Goal: Task Accomplishment & Management: Manage account settings

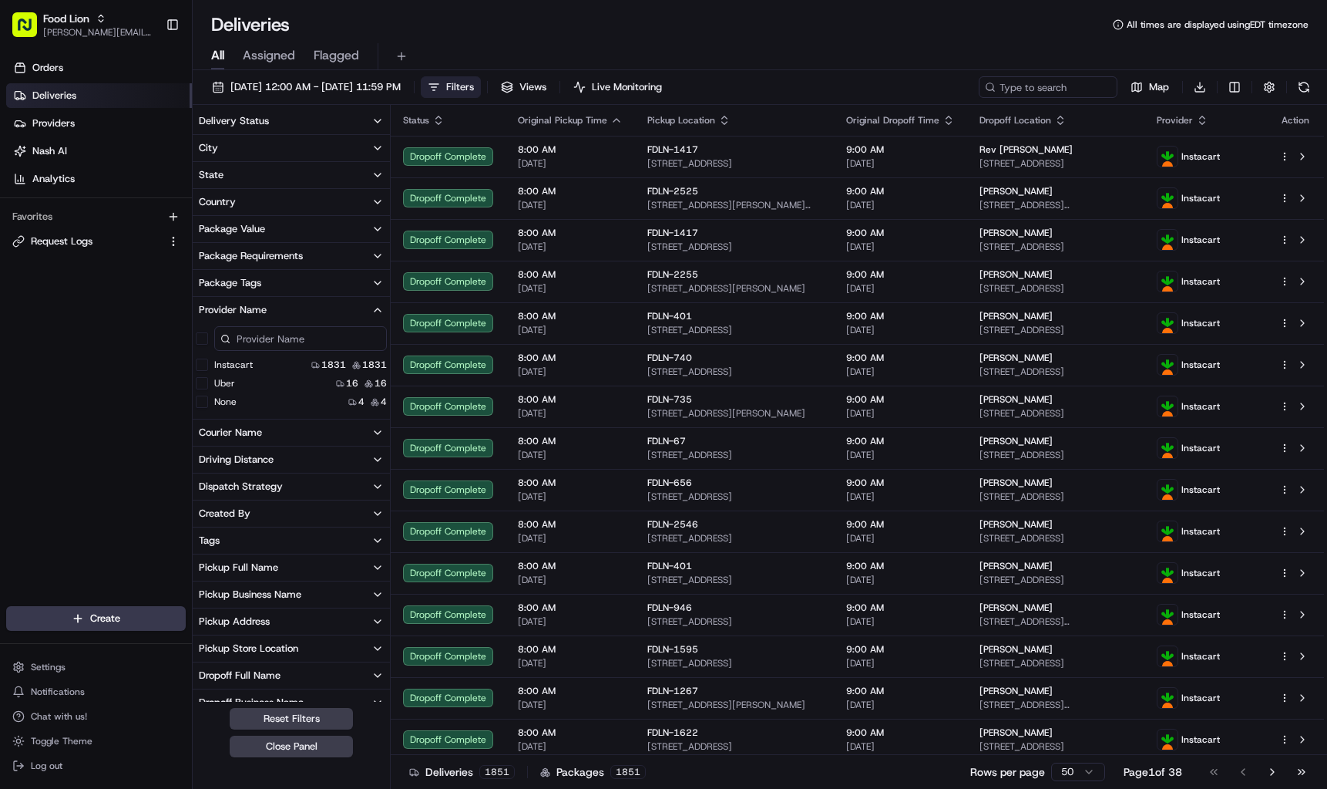
scroll to position [454, 0]
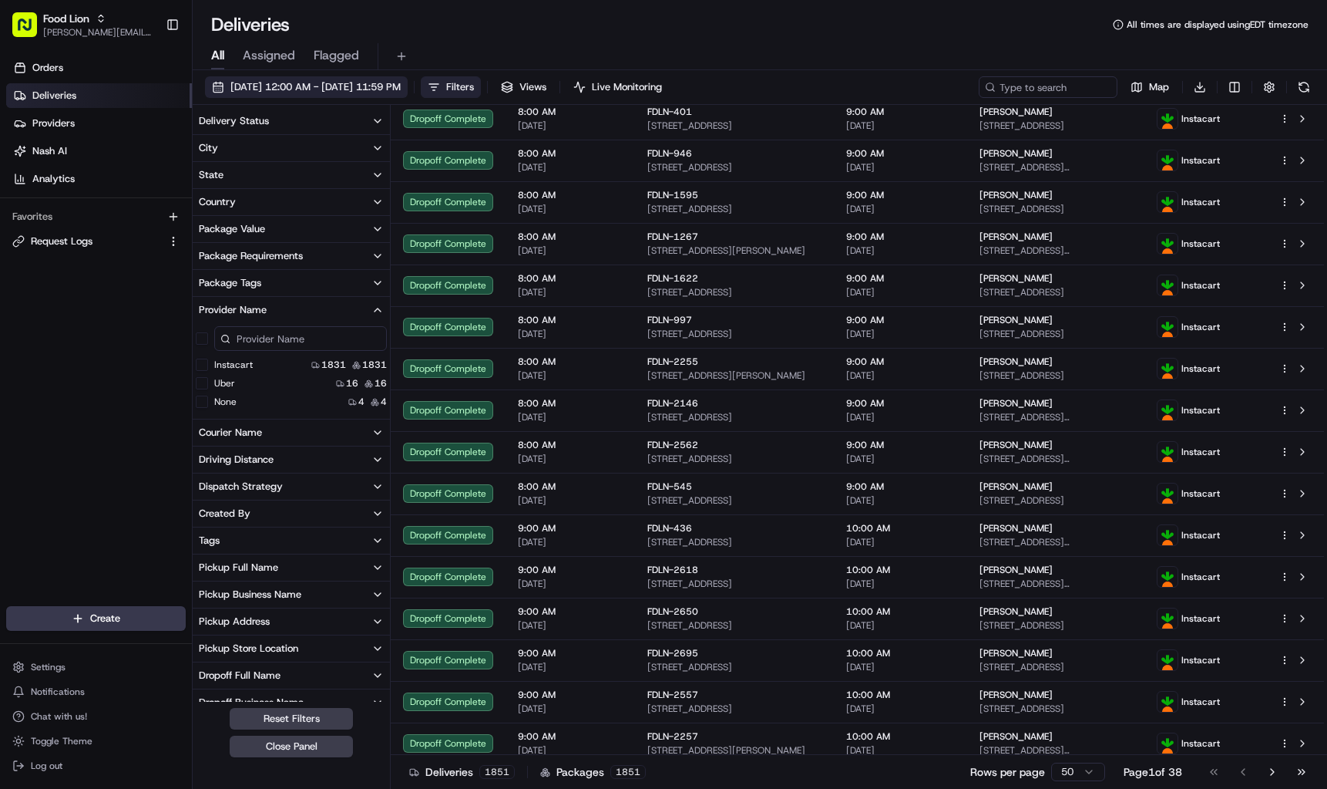
click at [305, 82] on span "08/18/2025 12:00 AM - 08/18/2025 11:59 PM" at bounding box center [315, 87] width 170 height 14
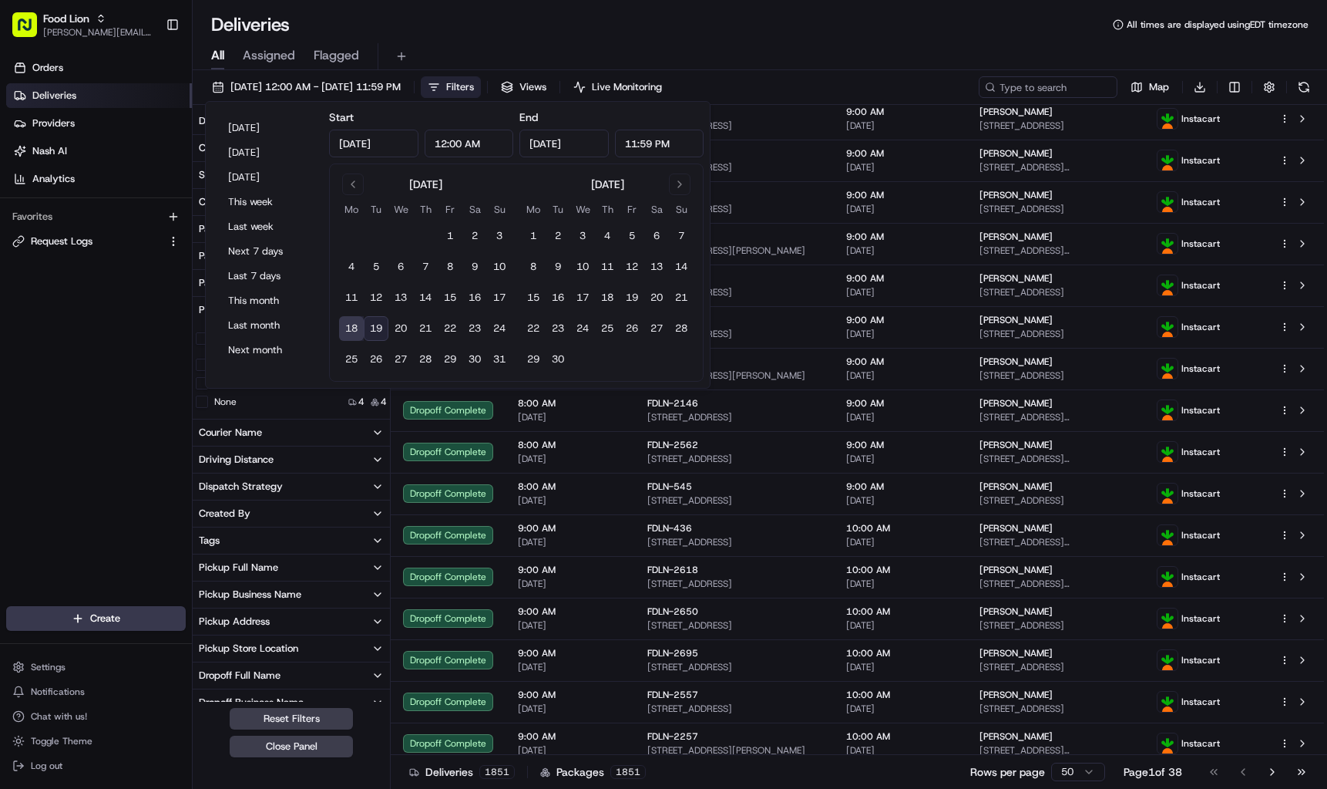
click at [372, 328] on button "19" at bounding box center [376, 328] width 25 height 25
type input "Aug 19, 2025"
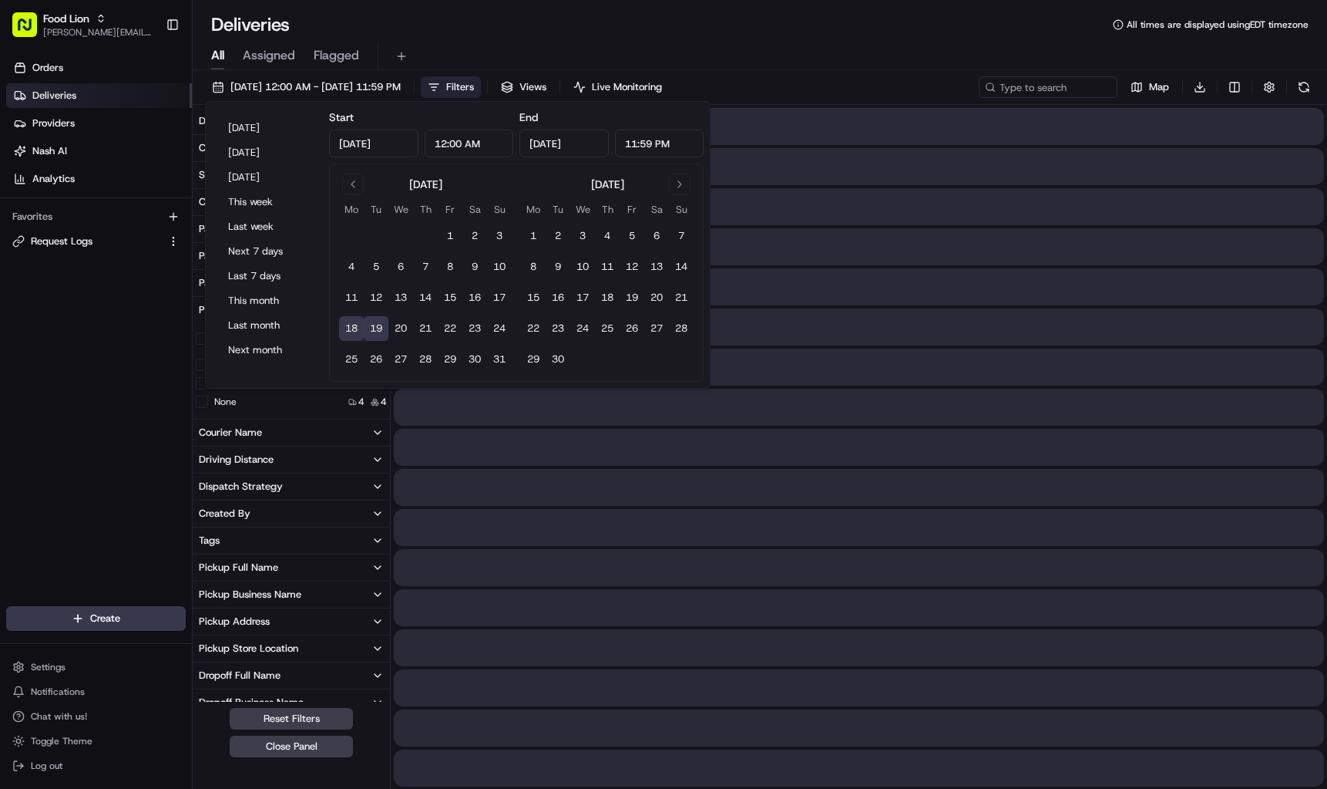
click at [372, 328] on button "19" at bounding box center [376, 328] width 25 height 25
type input "Aug 19, 2025"
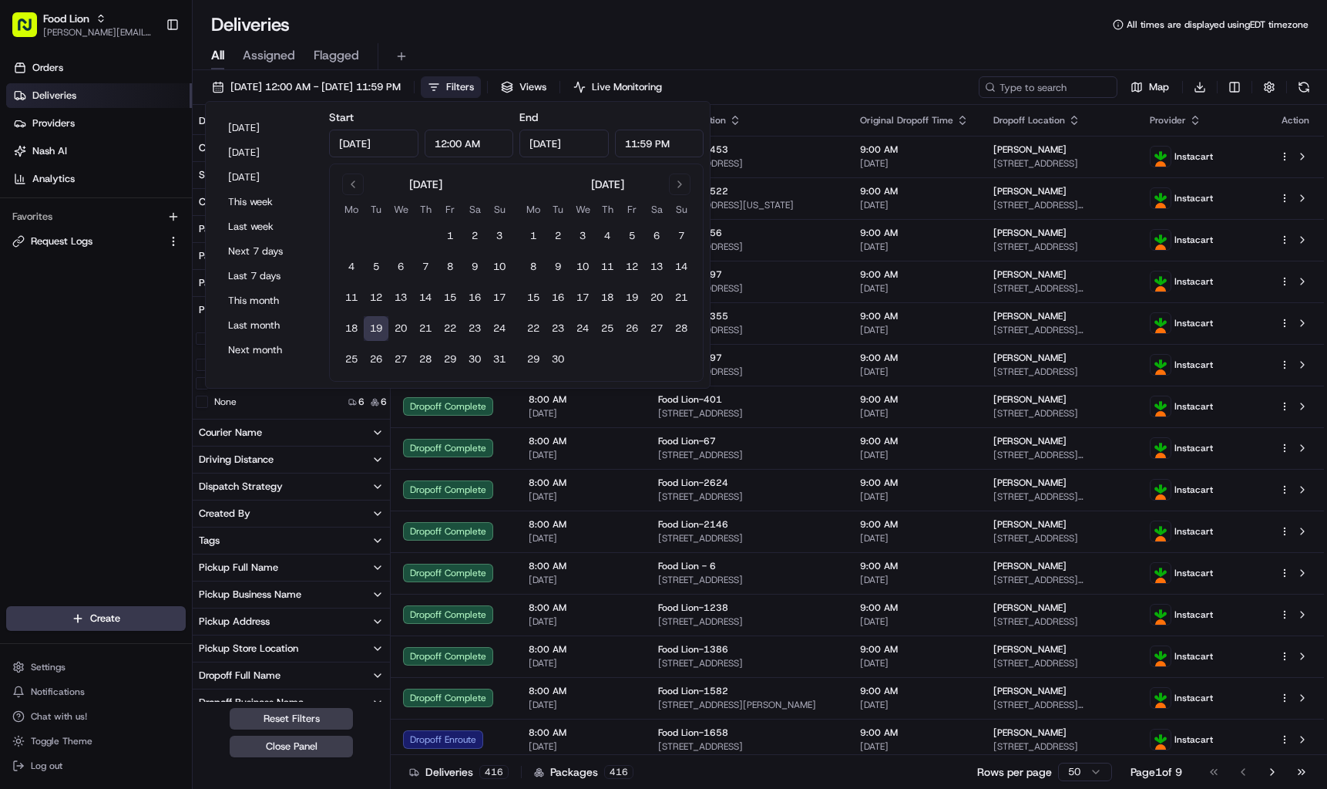
click at [474, 83] on span "Filters" at bounding box center [460, 87] width 28 height 14
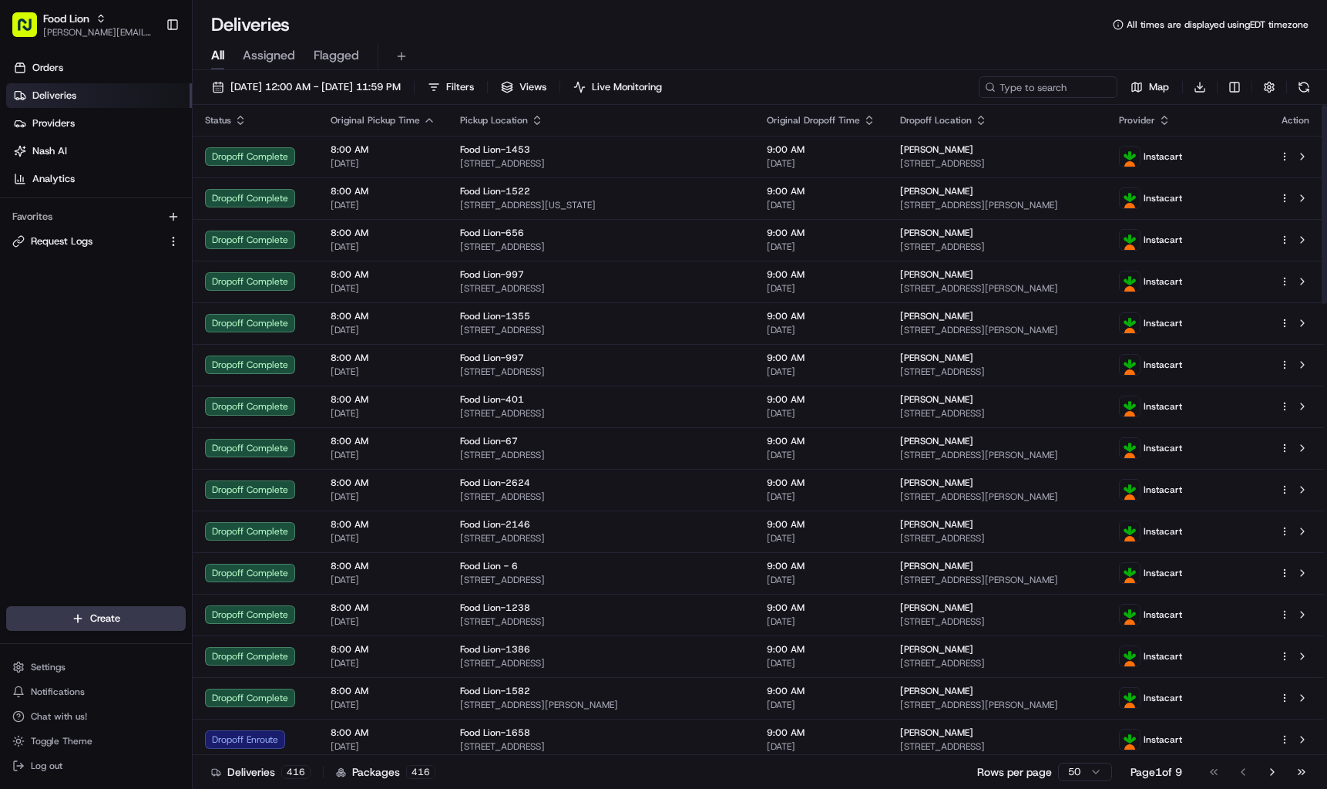
click at [240, 119] on icon "button" at bounding box center [240, 120] width 12 height 12
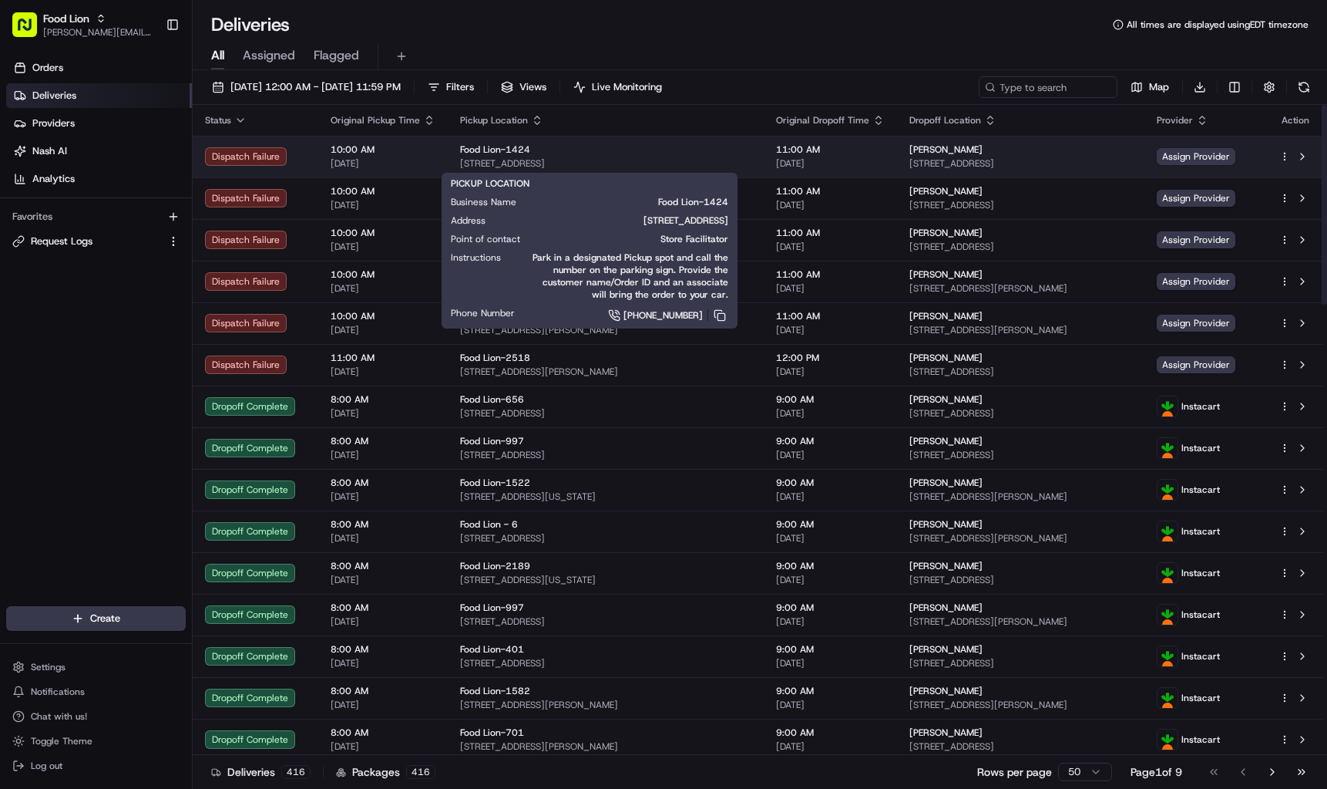
click at [478, 162] on span "[STREET_ADDRESS]" at bounding box center [605, 163] width 291 height 12
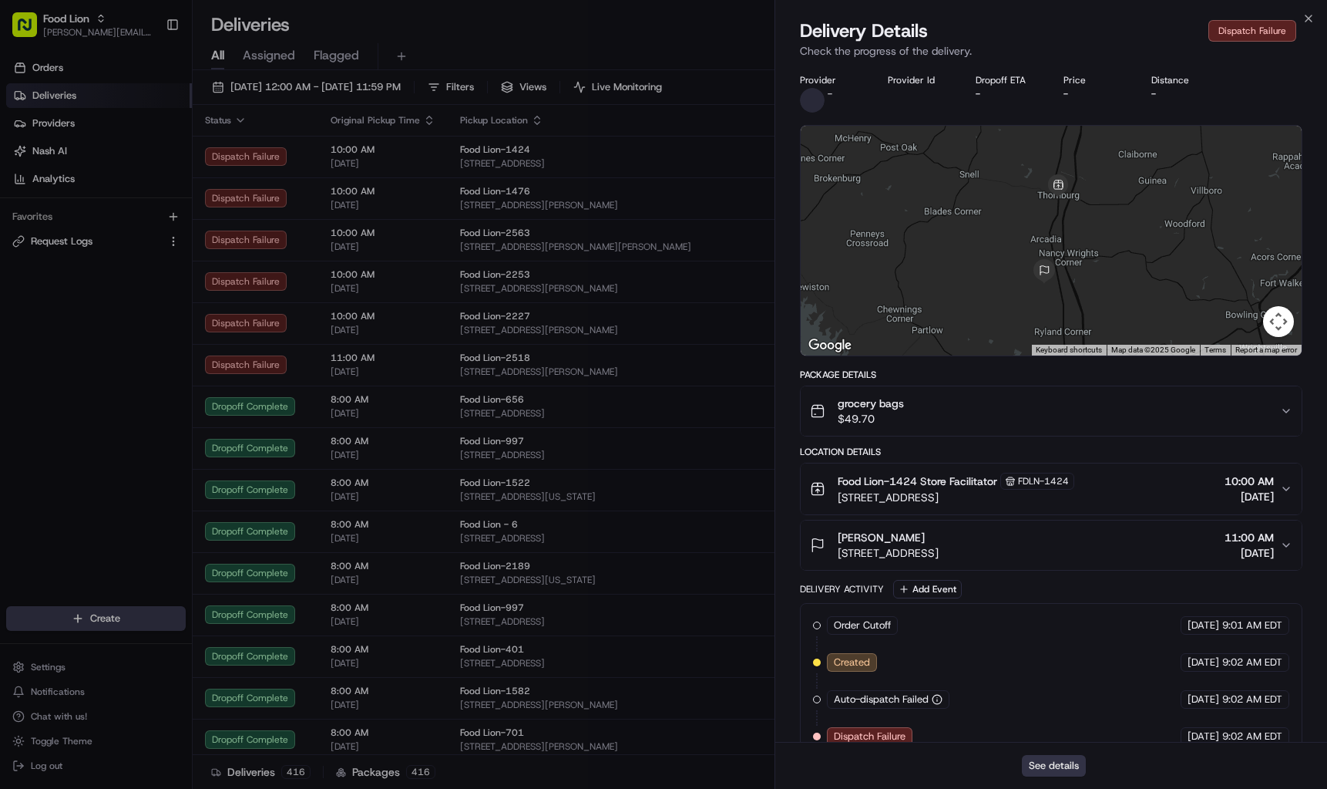
click at [1046, 769] on button "See details" at bounding box center [1054, 766] width 64 height 22
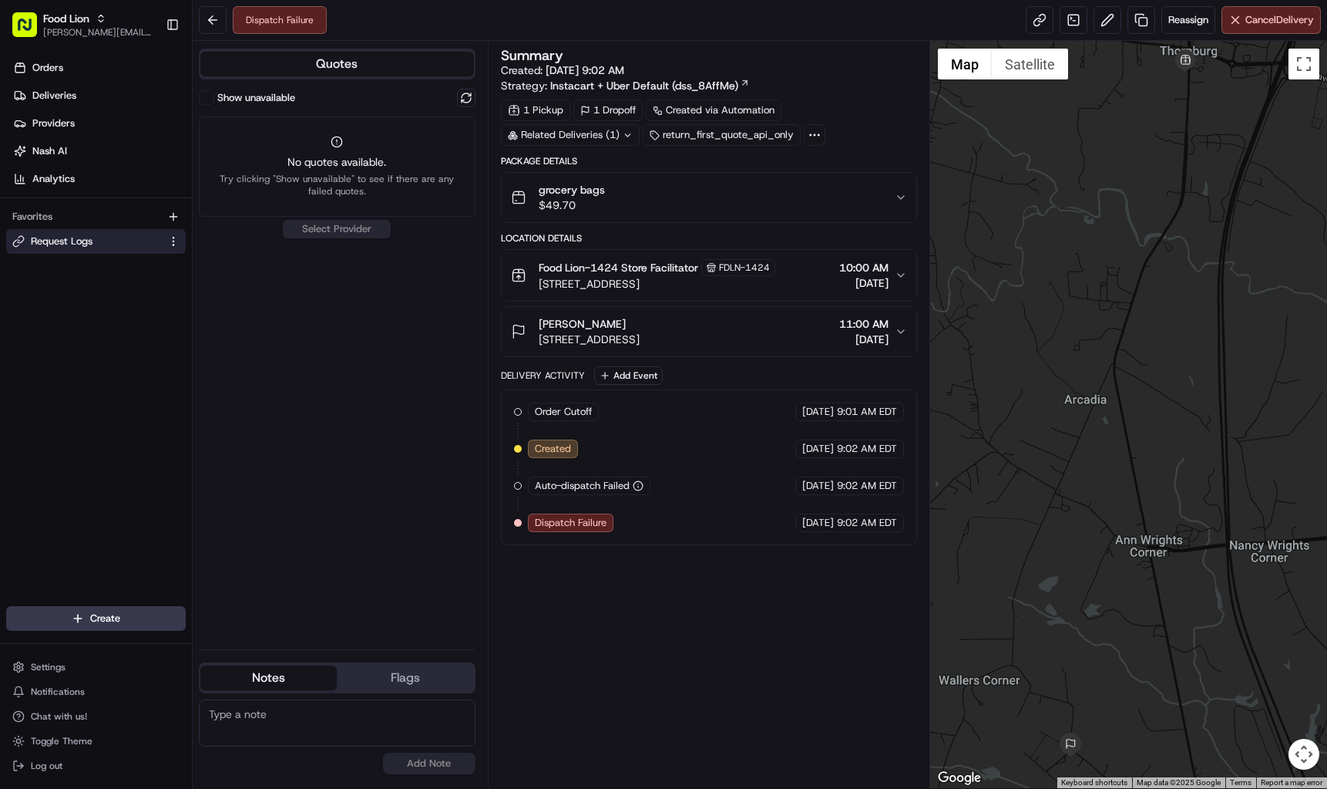
click at [60, 244] on span "Request Logs" at bounding box center [62, 241] width 62 height 14
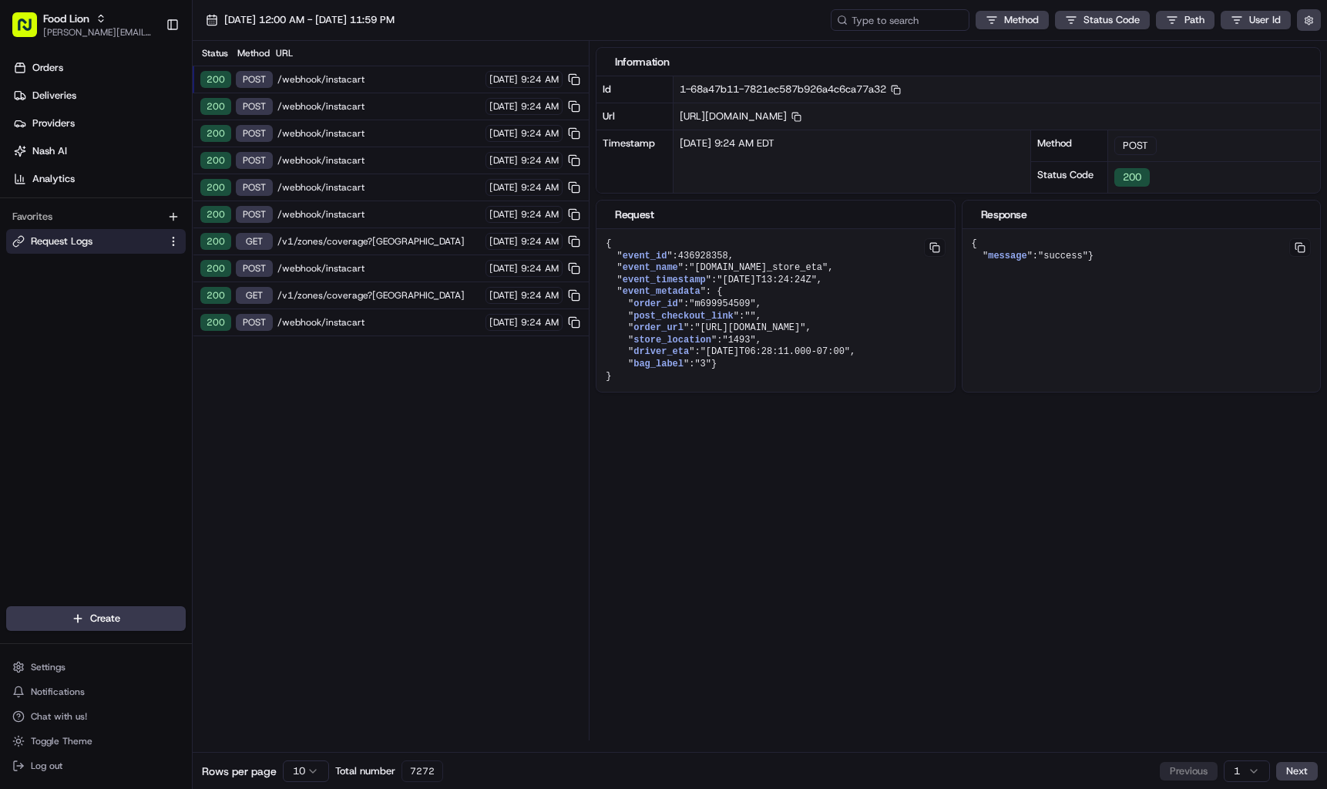
click at [343, 84] on span "/webhook/instacart" at bounding box center [378, 79] width 203 height 12
click at [345, 110] on span "/webhook/instacart" at bounding box center [378, 106] width 203 height 12
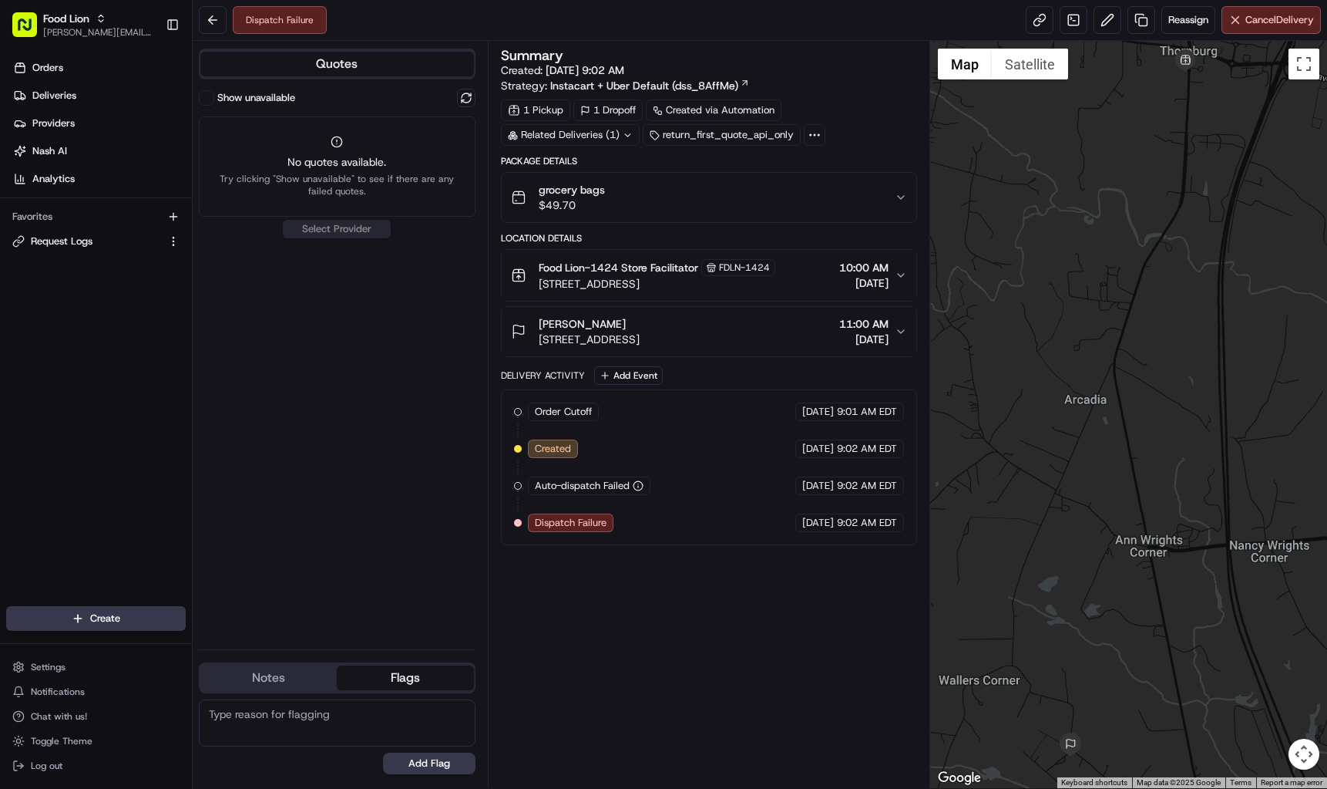
click at [405, 674] on button "Flags" at bounding box center [405, 677] width 136 height 25
click at [274, 678] on button "Notes" at bounding box center [268, 677] width 136 height 25
click at [218, 22] on button at bounding box center [213, 20] width 28 height 28
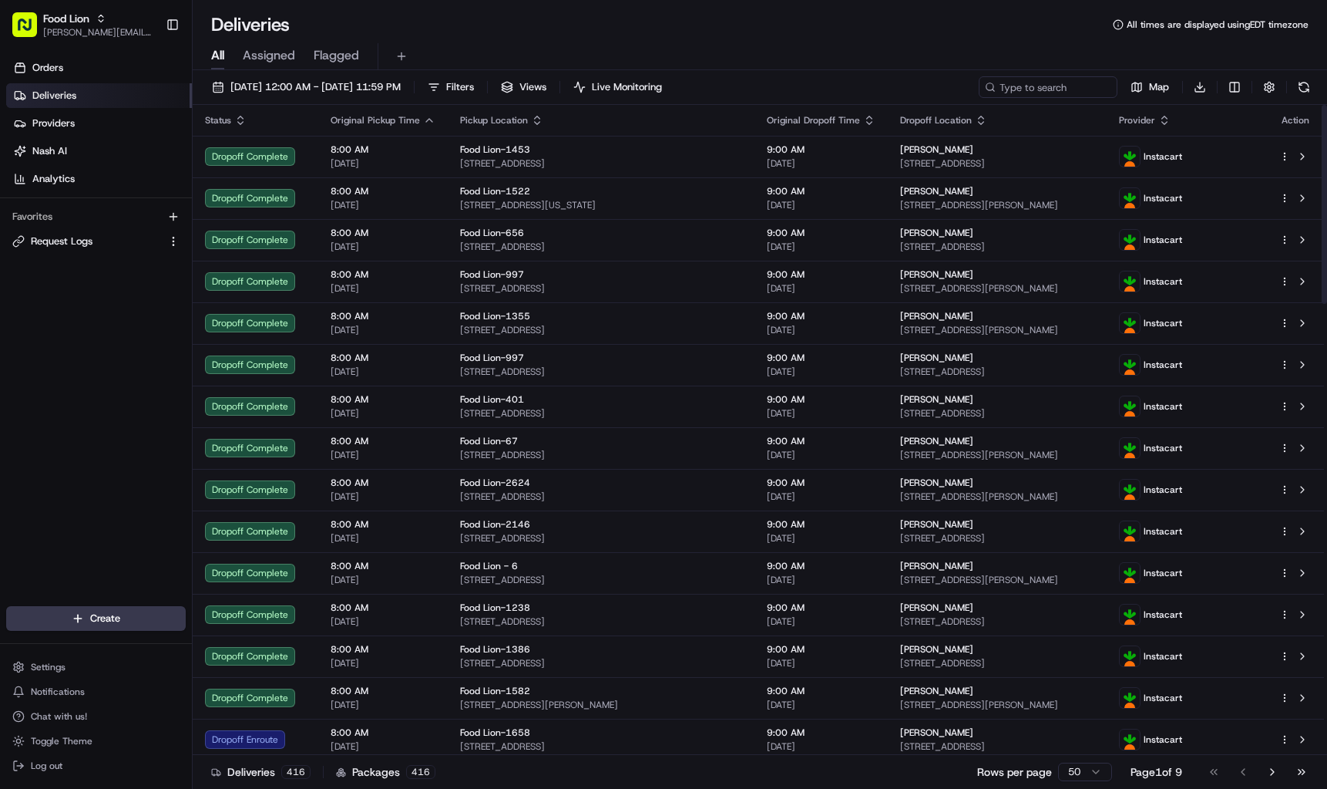
click at [244, 123] on icon "button" at bounding box center [240, 120] width 12 height 12
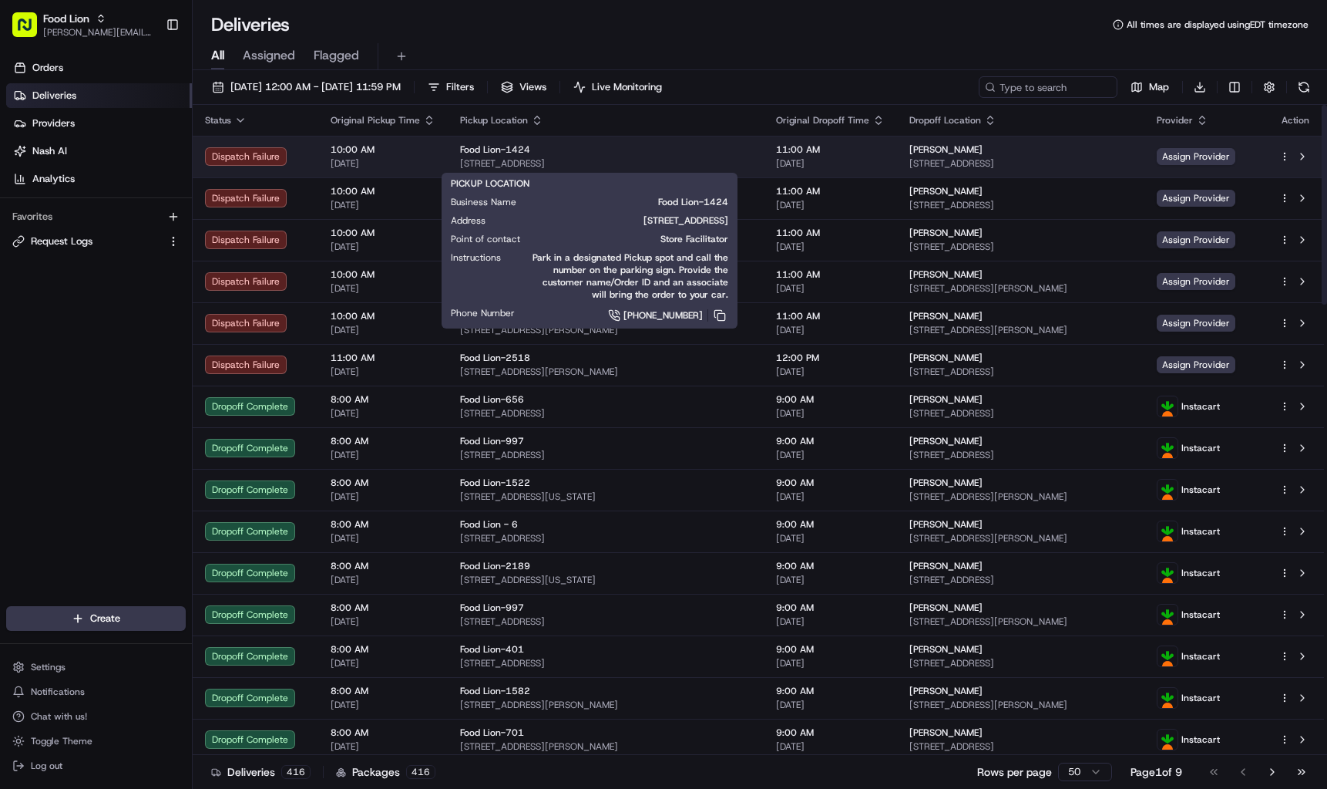
click at [508, 151] on span "Food Lion-1424" at bounding box center [495, 149] width 70 height 12
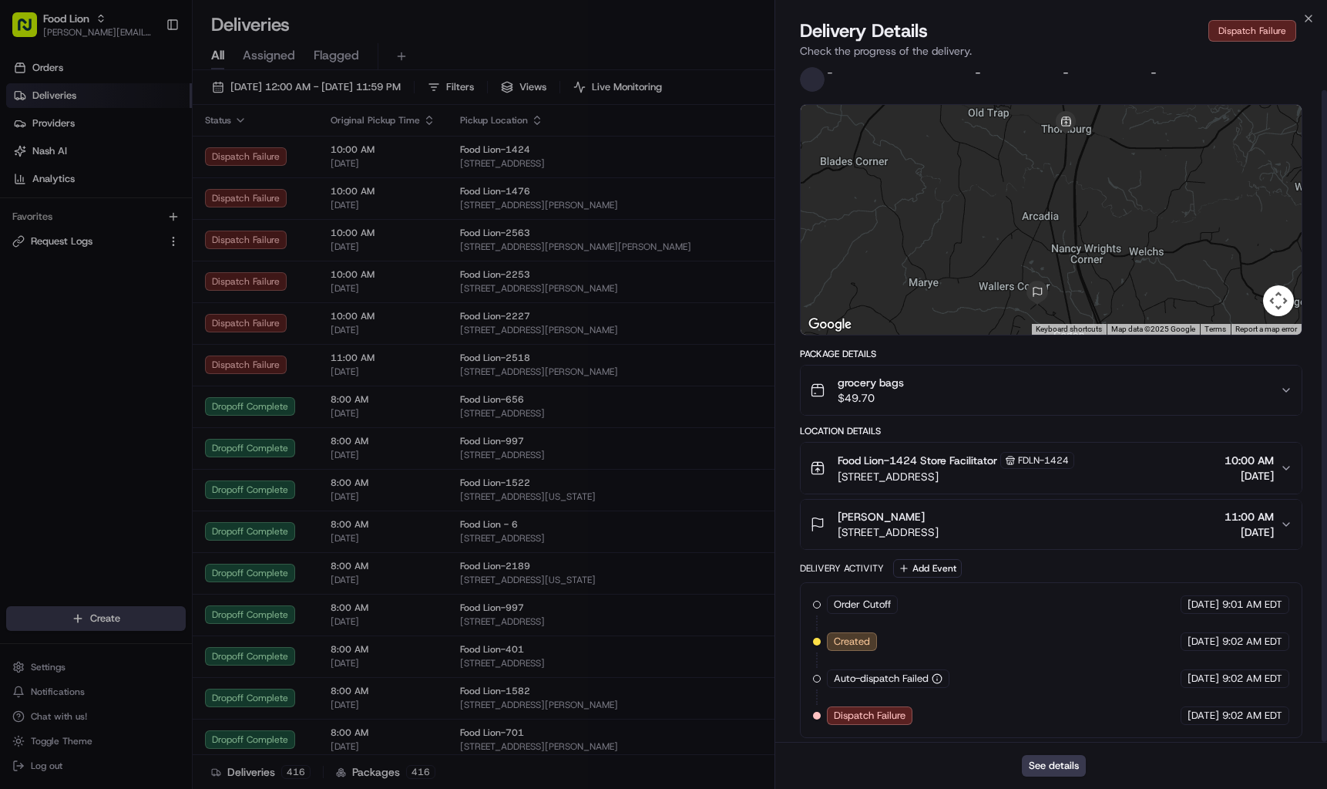
scroll to position [26, 0]
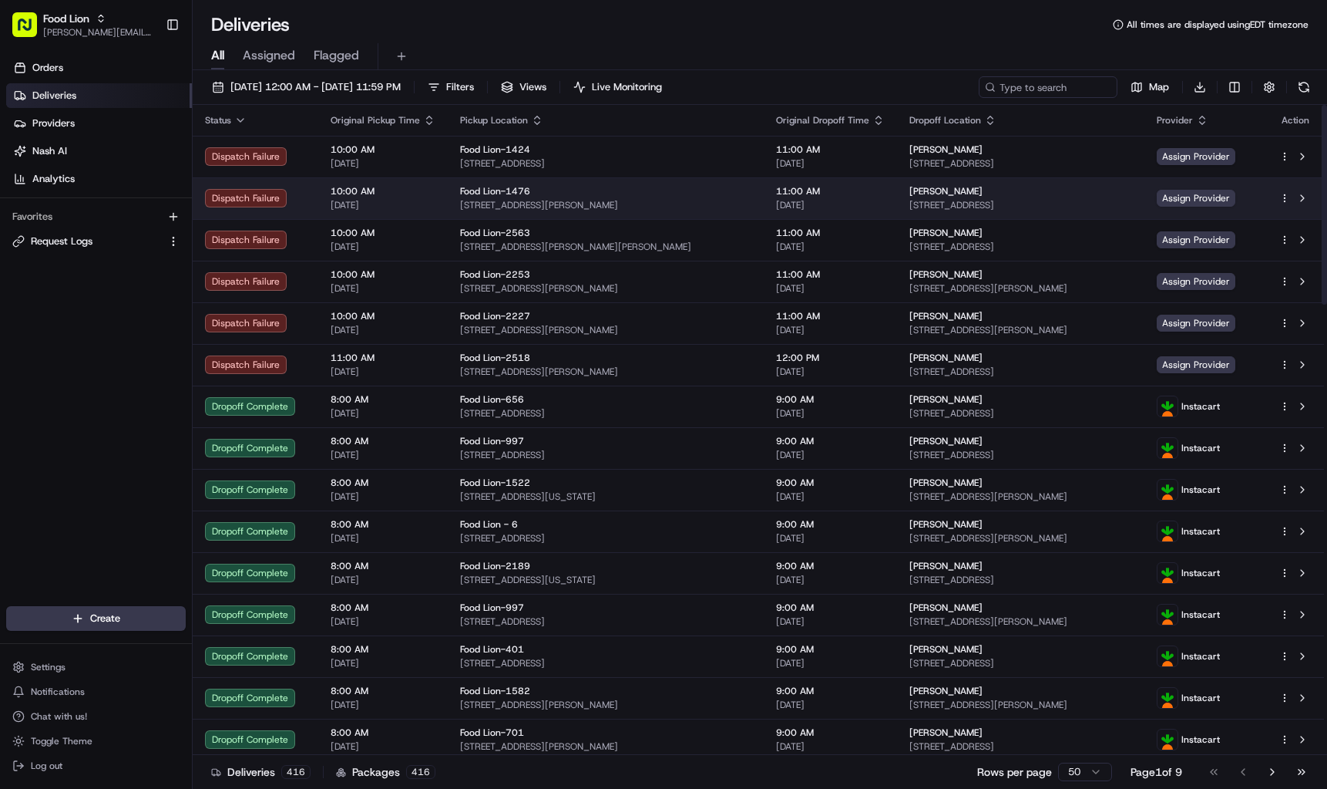
click at [480, 199] on span "[STREET_ADDRESS][PERSON_NAME]" at bounding box center [605, 205] width 291 height 12
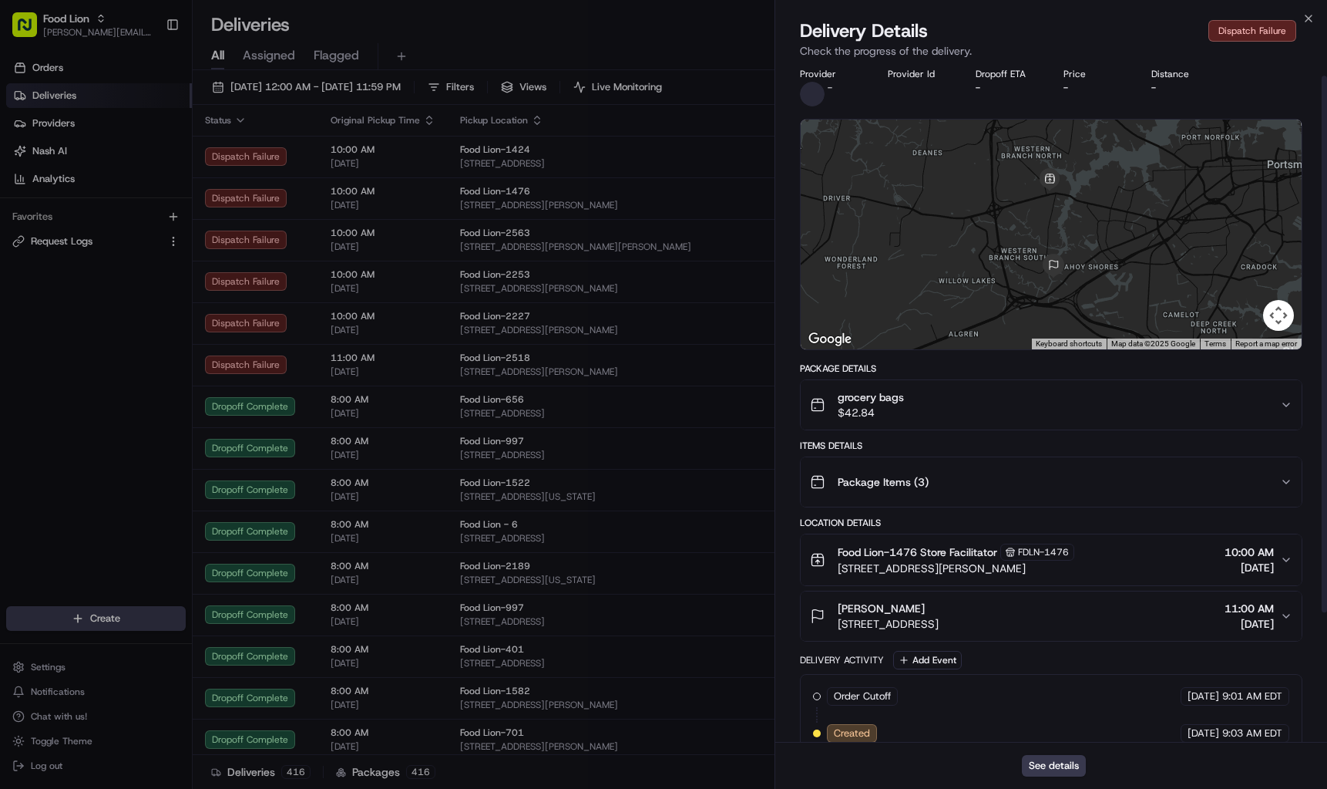
scroll to position [0, 0]
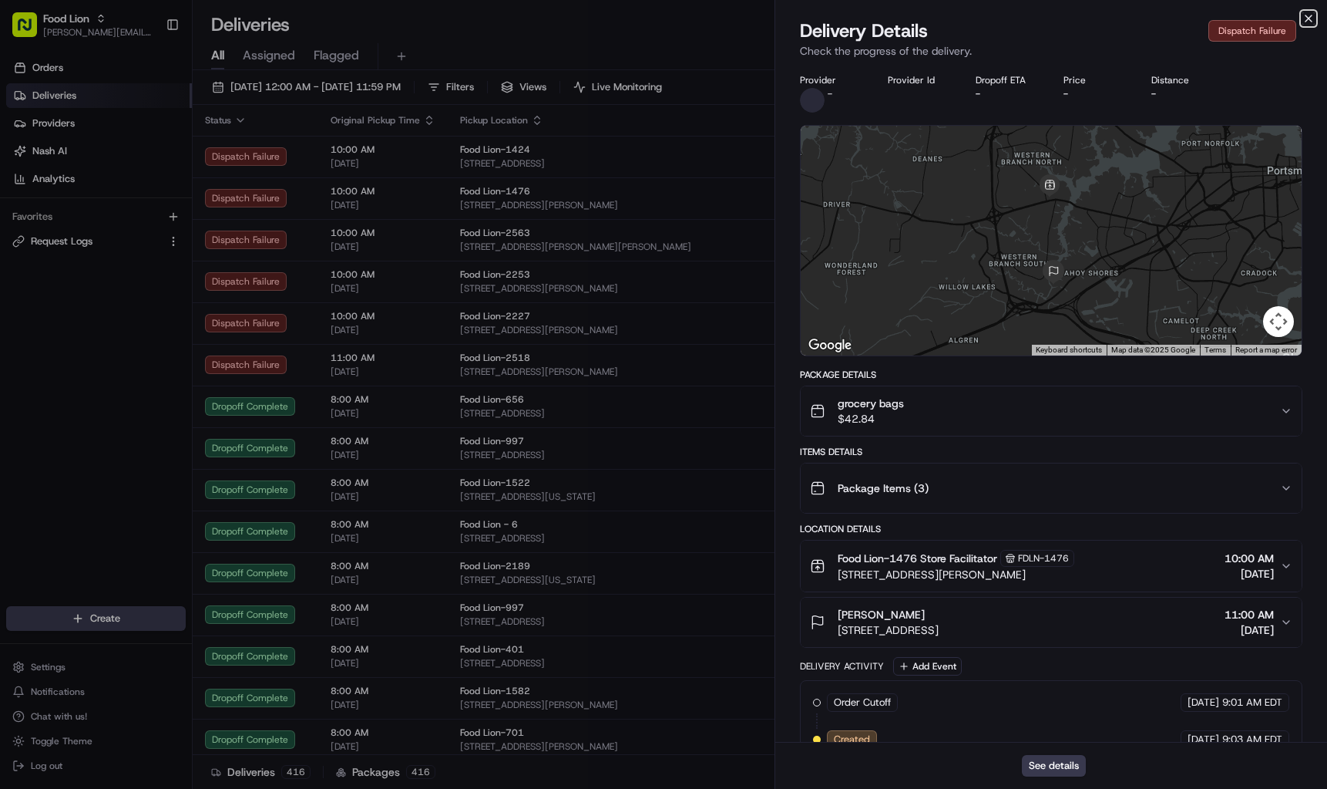
click at [1314, 18] on icon "button" at bounding box center [1309, 18] width 12 height 12
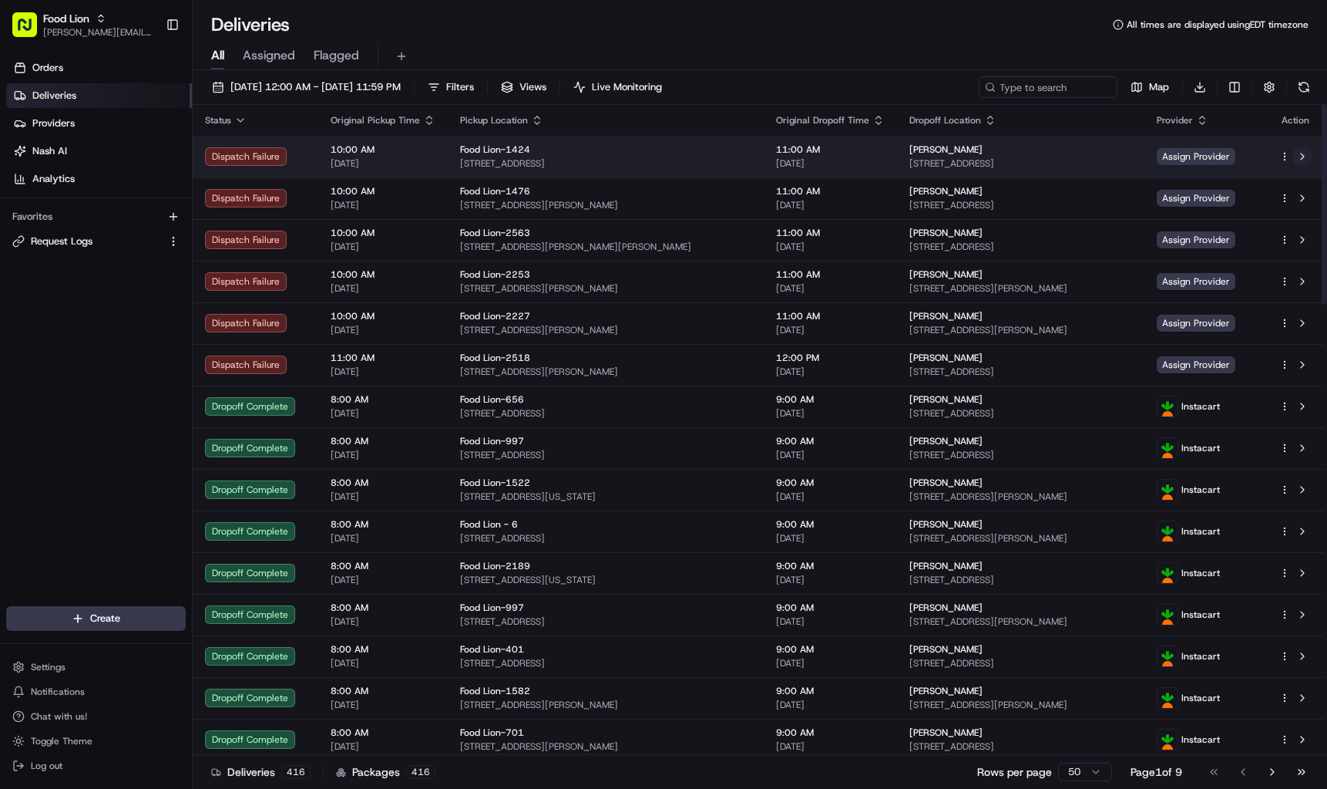
click at [1306, 156] on button at bounding box center [1302, 156] width 18 height 18
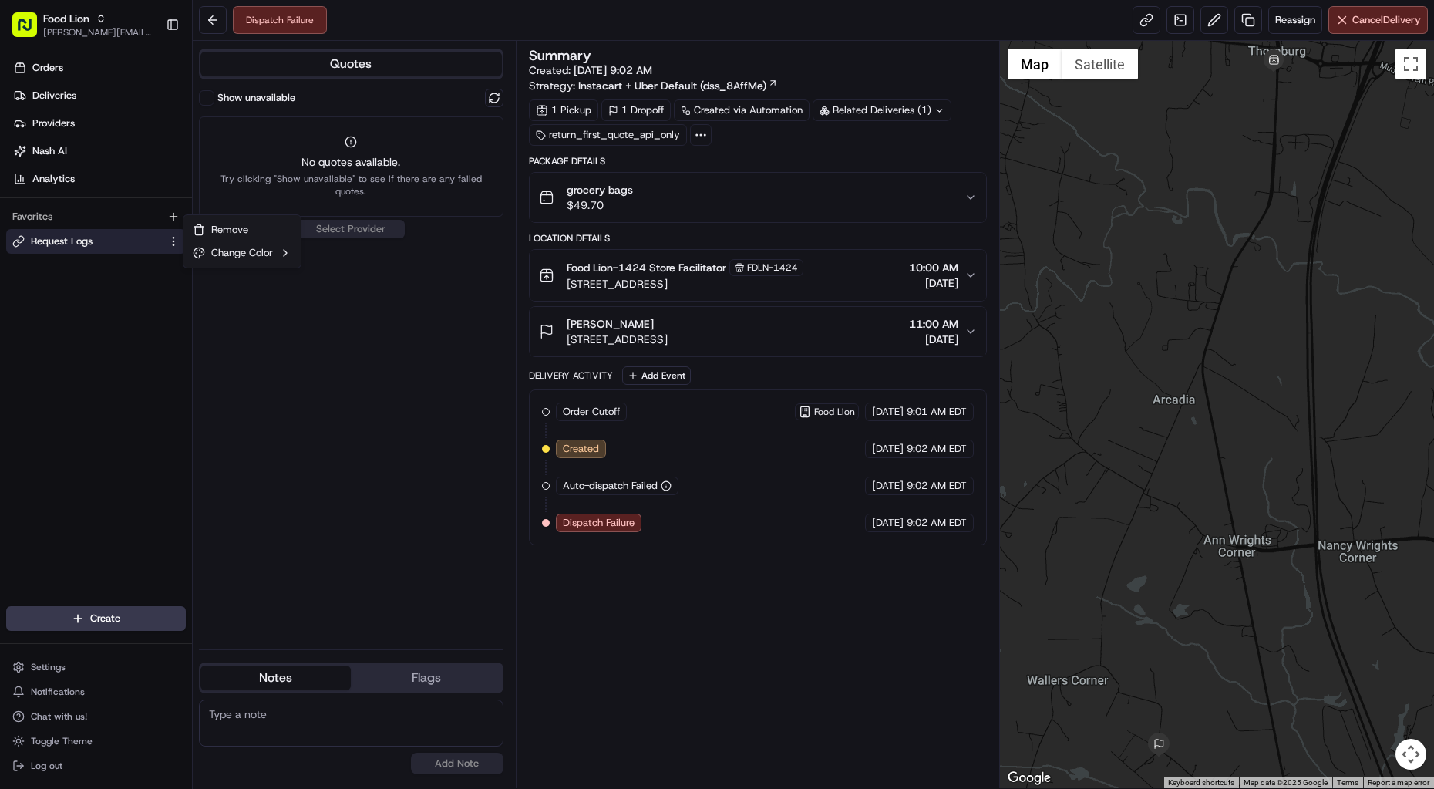
click at [177, 240] on html "Food Lion vellayappan.raman@adusa.com Toggle Sidebar Orders Deliveries Provider…" at bounding box center [717, 394] width 1434 height 789
click at [6, 353] on html "Food Lion vellayappan.raman@adusa.com Toggle Sidebar Orders Deliveries Provider…" at bounding box center [717, 394] width 1434 height 789
click at [216, 18] on button at bounding box center [213, 20] width 28 height 28
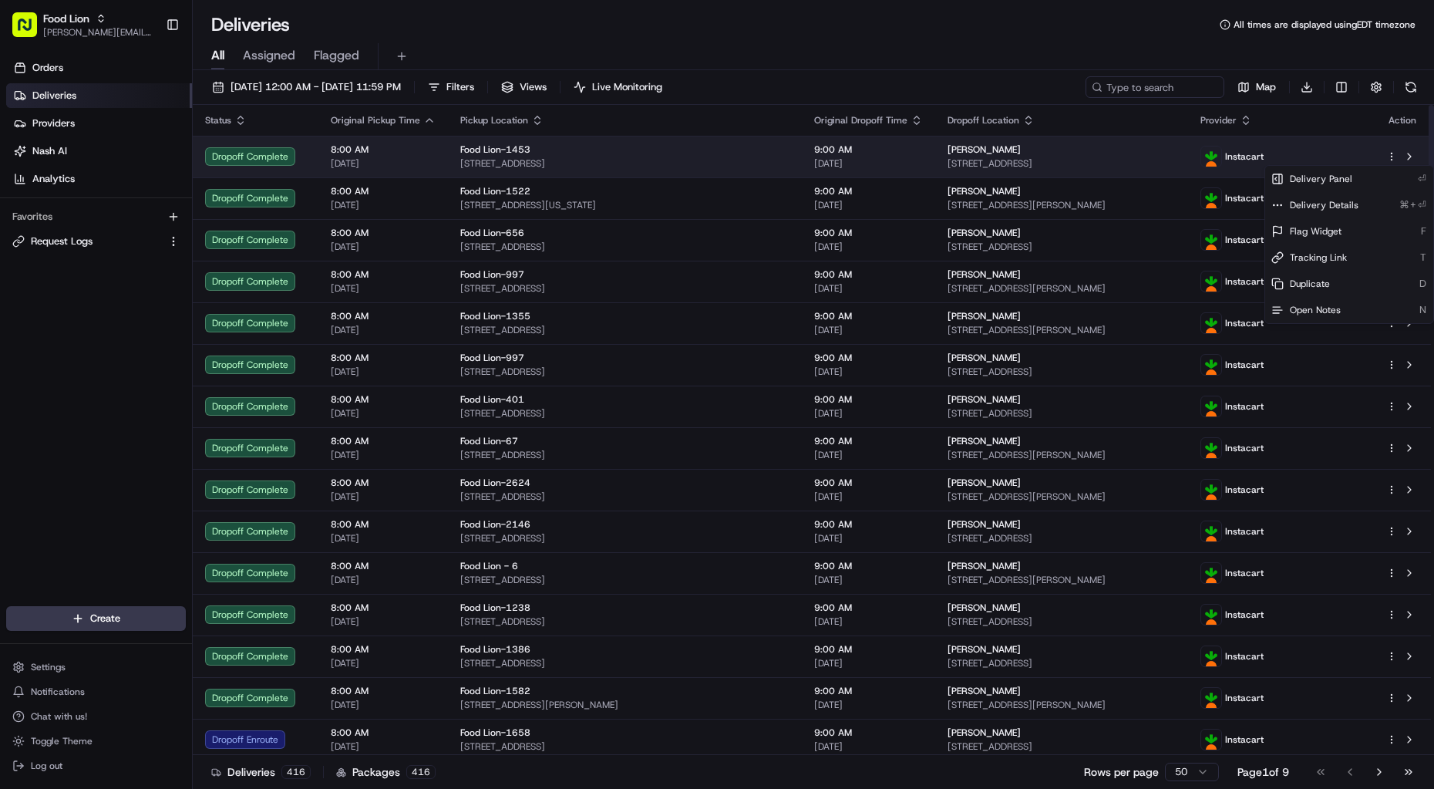
click at [1327, 154] on html "Food Lion vellayappan.raman@adusa.com Toggle Sidebar Orders Deliveries Provider…" at bounding box center [717, 394] width 1434 height 789
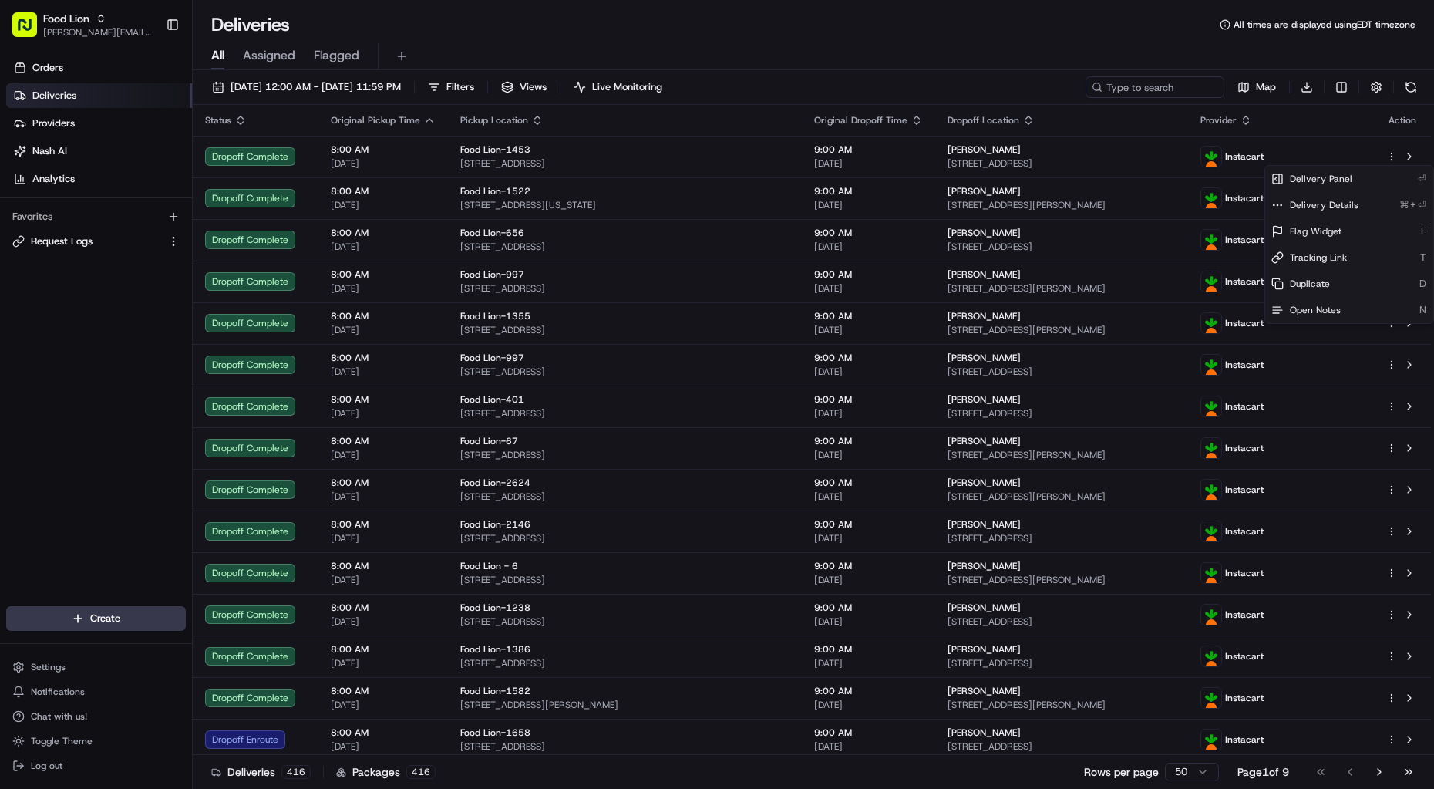
click at [1208, 130] on html "Food Lion vellayappan.raman@adusa.com Toggle Sidebar Orders Deliveries Provider…" at bounding box center [717, 394] width 1434 height 789
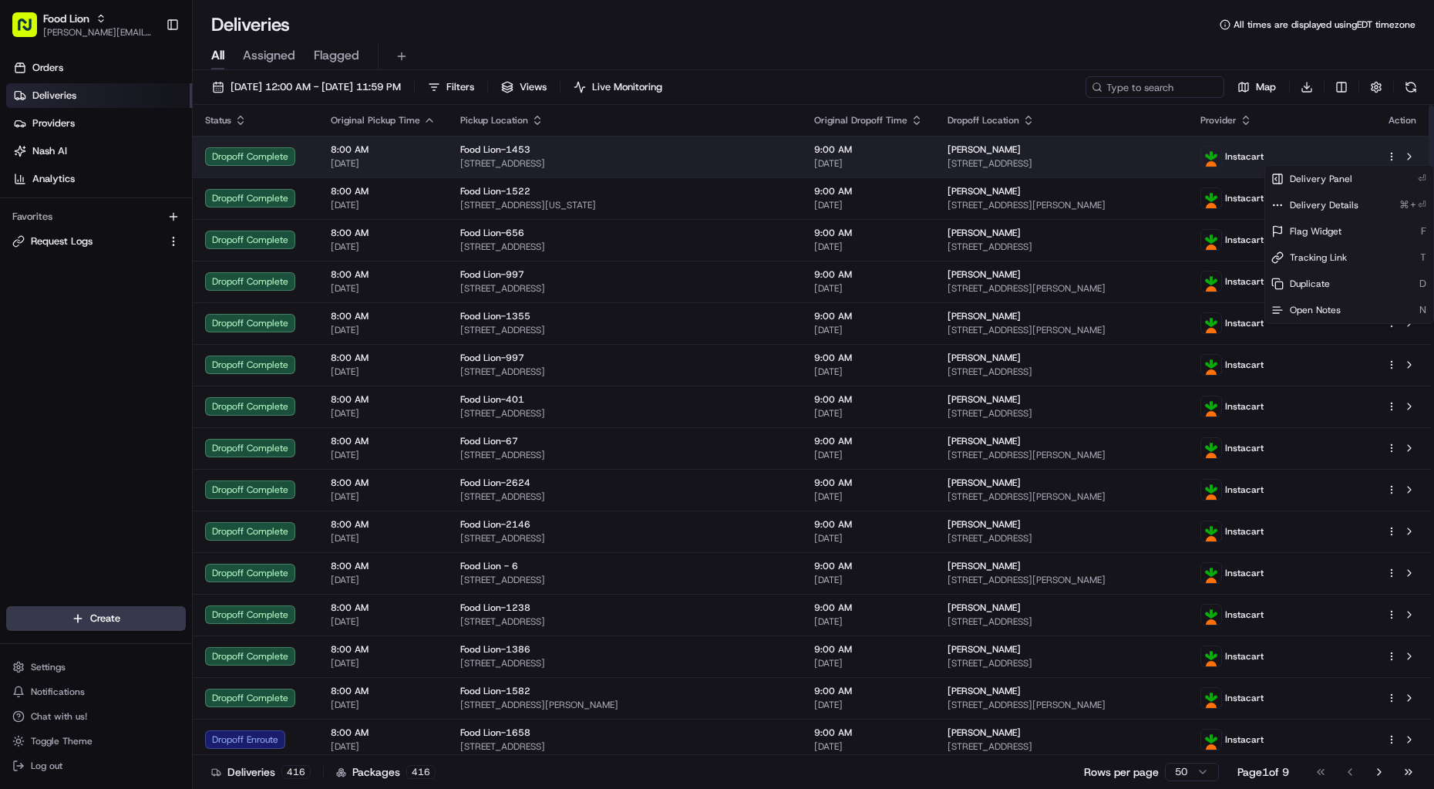
click at [1327, 155] on html "Food Lion vellayappan.raman@adusa.com Toggle Sidebar Orders Deliveries Provider…" at bounding box center [717, 394] width 1434 height 789
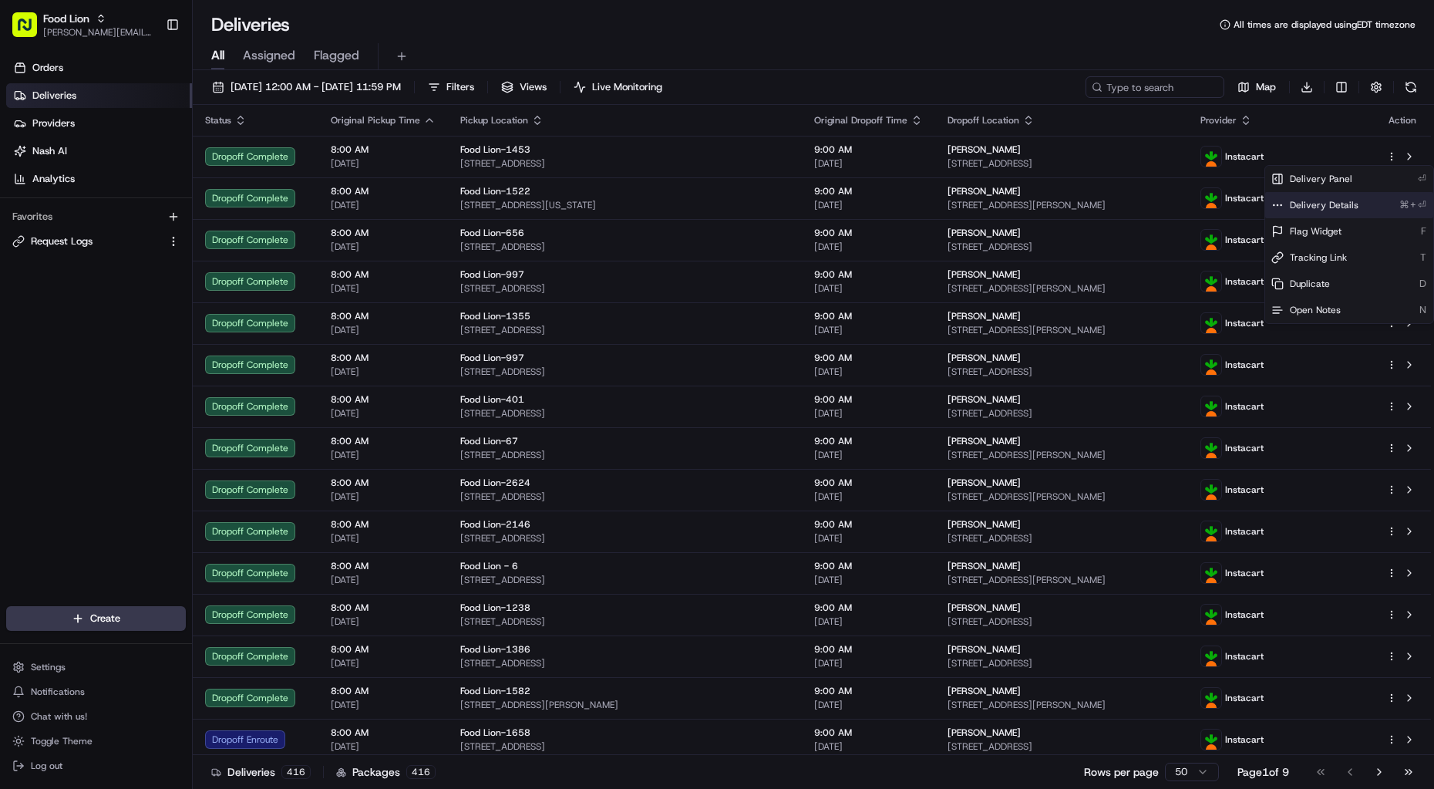
click at [1327, 204] on span "Delivery Details" at bounding box center [1324, 205] width 69 height 12
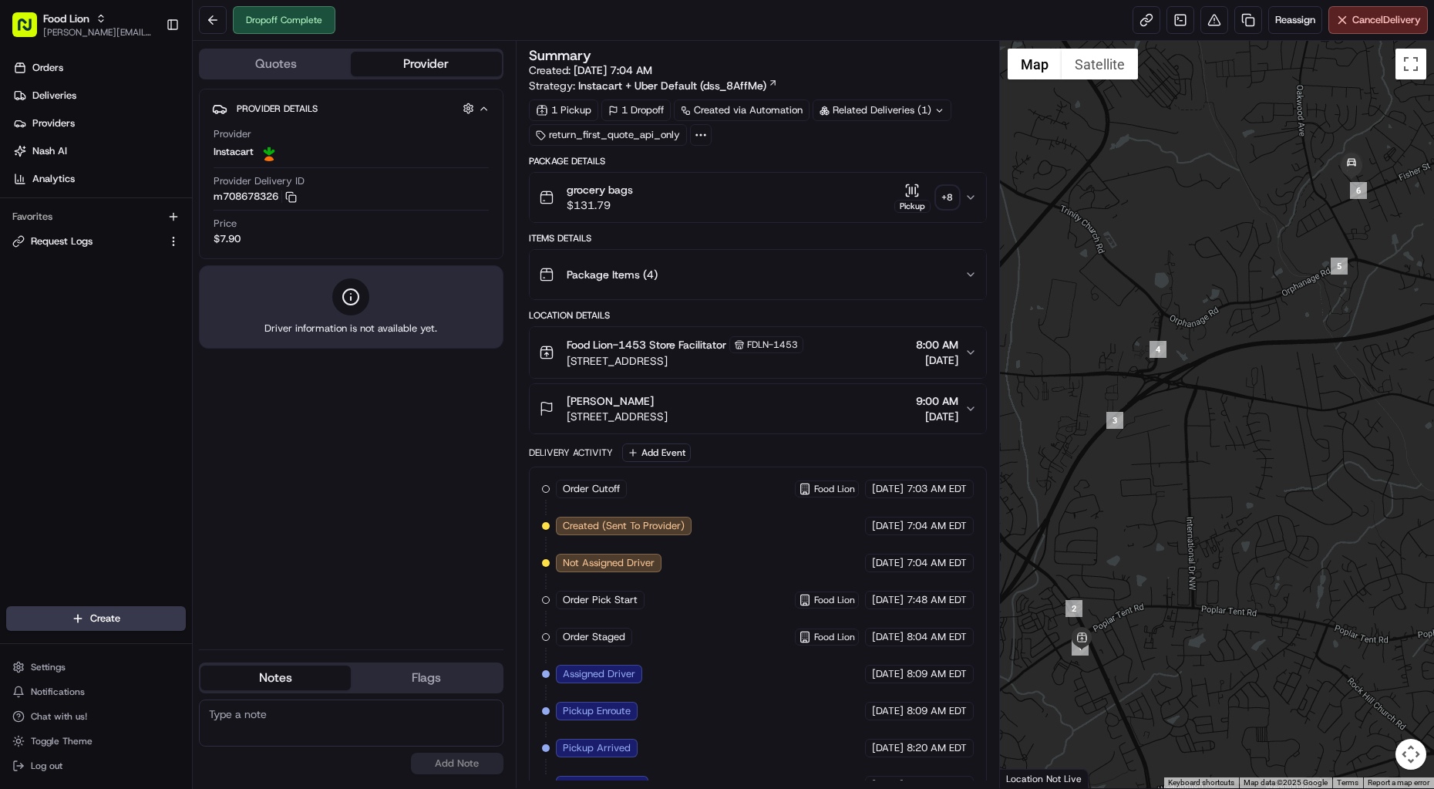
click at [285, 64] on button "Quotes" at bounding box center [275, 64] width 150 height 25
click at [405, 64] on button "Provider" at bounding box center [426, 64] width 150 height 25
click at [303, 68] on button "Quotes" at bounding box center [275, 64] width 150 height 25
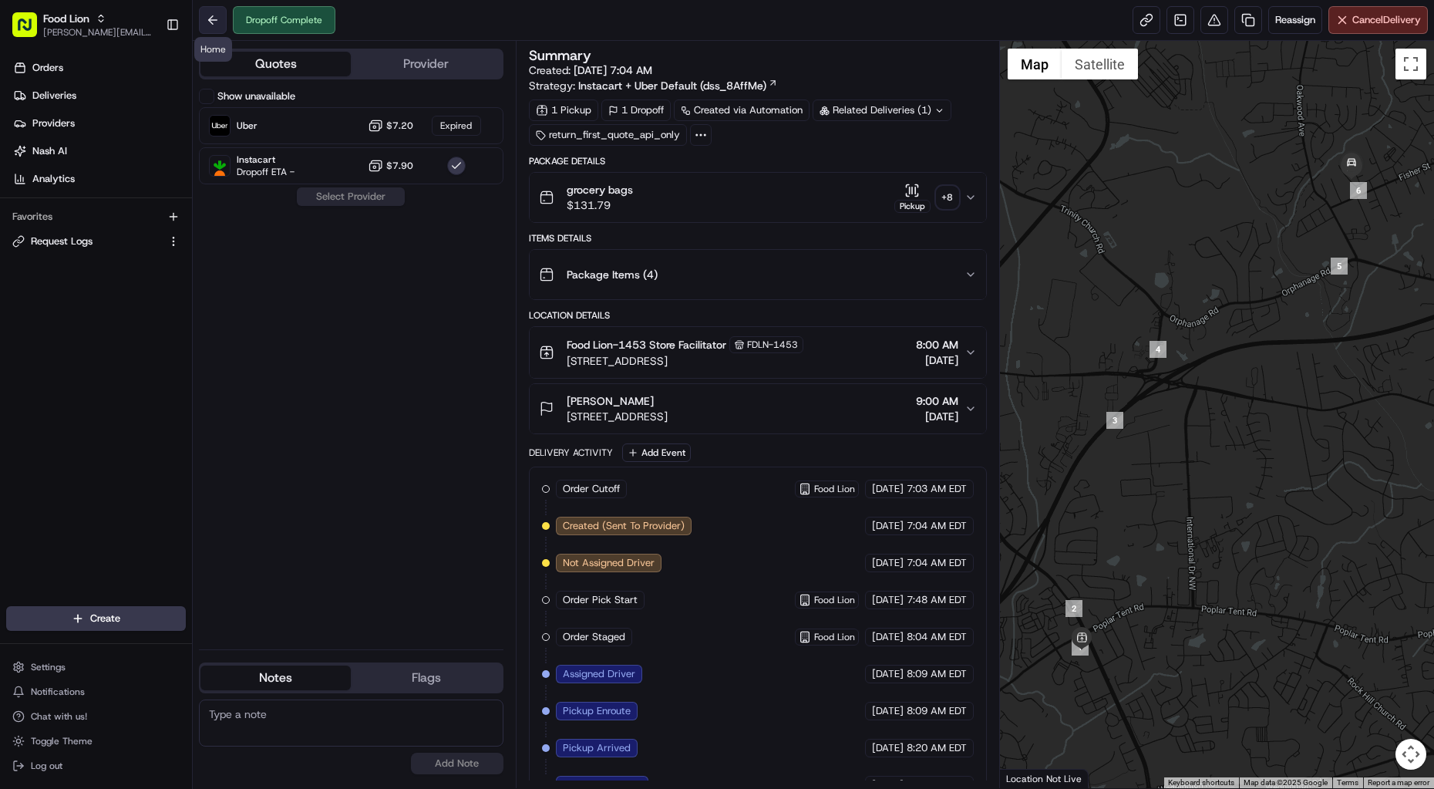
click at [212, 20] on button at bounding box center [213, 20] width 28 height 28
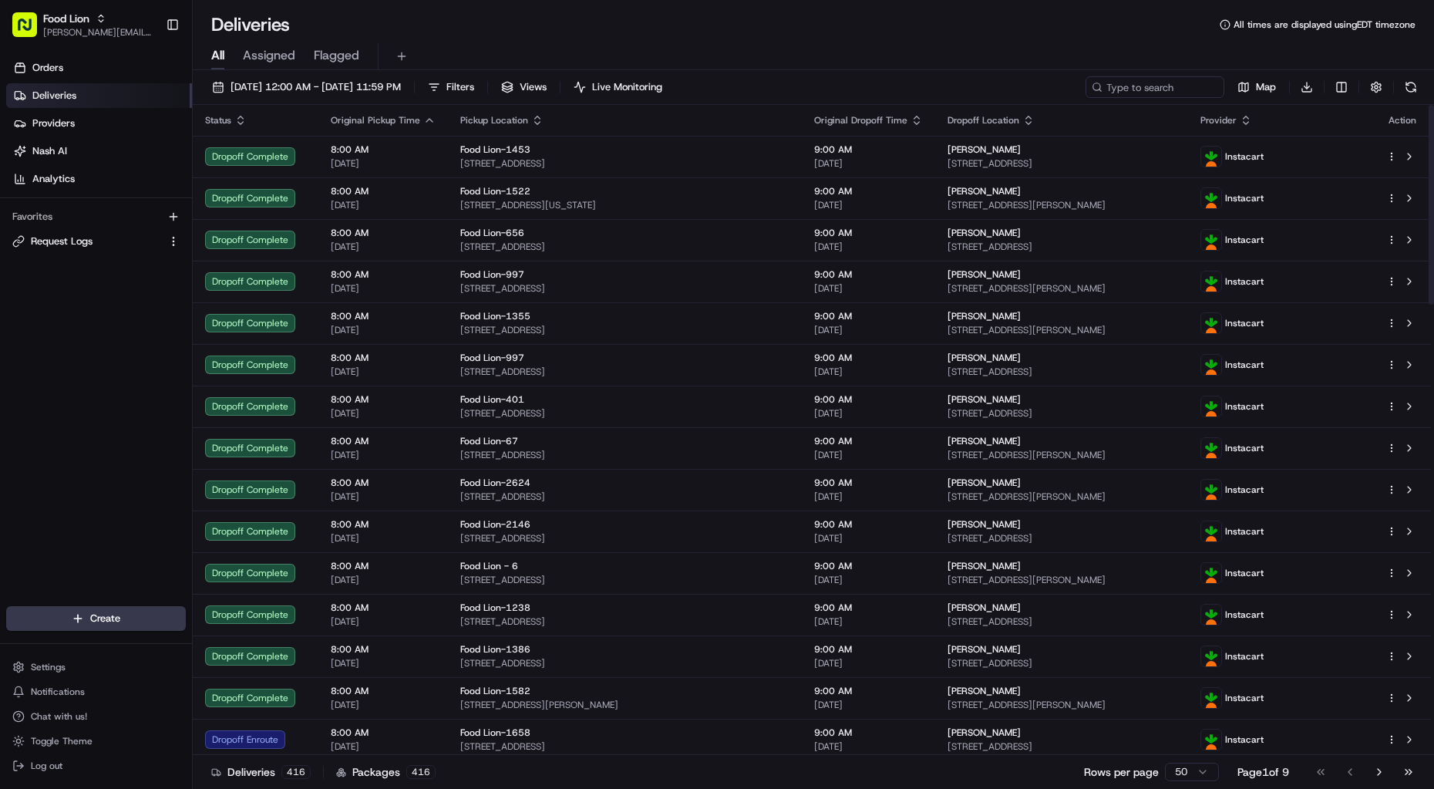
click at [241, 120] on icon "button" at bounding box center [240, 120] width 12 height 12
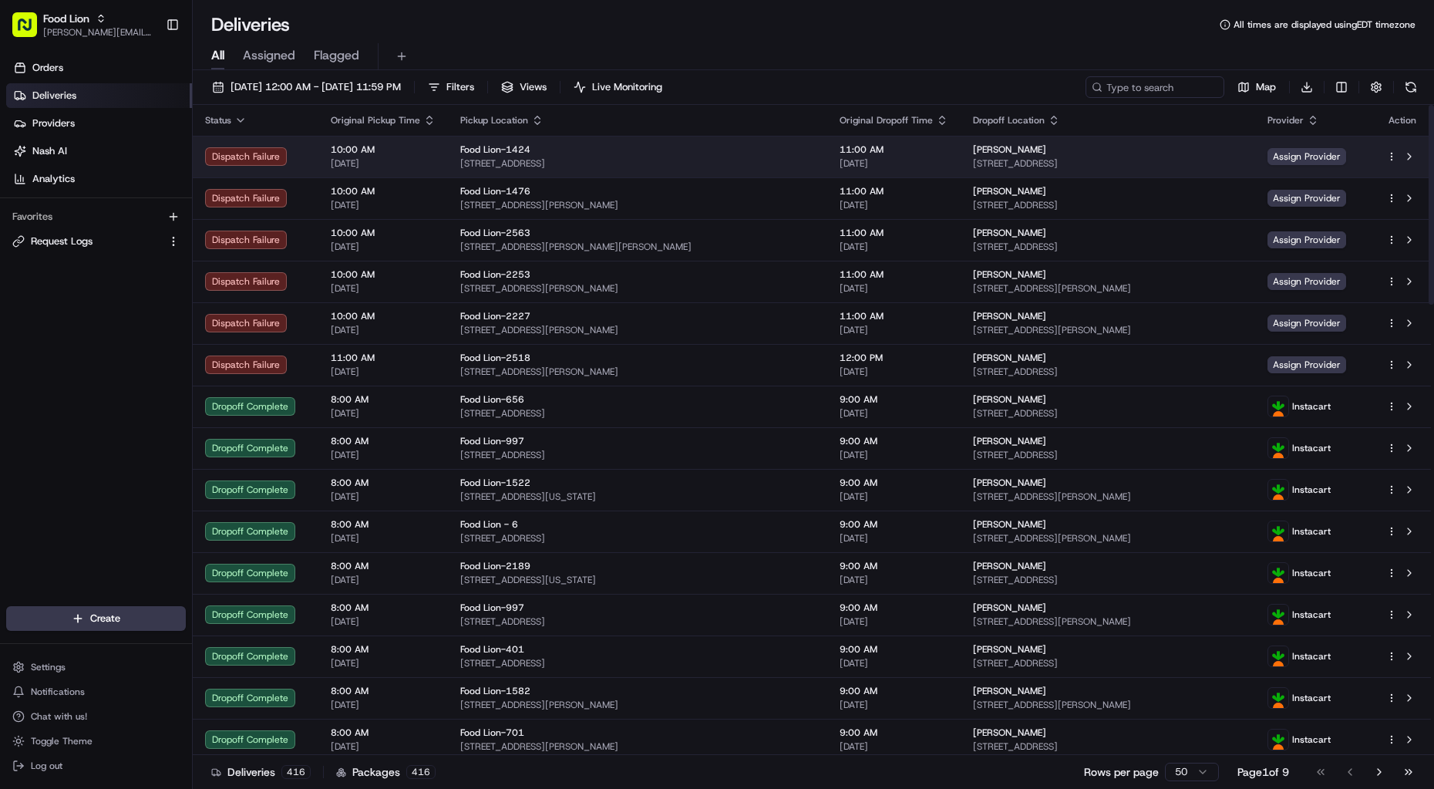
click at [528, 150] on div "Food Lion-1424" at bounding box center [637, 149] width 355 height 12
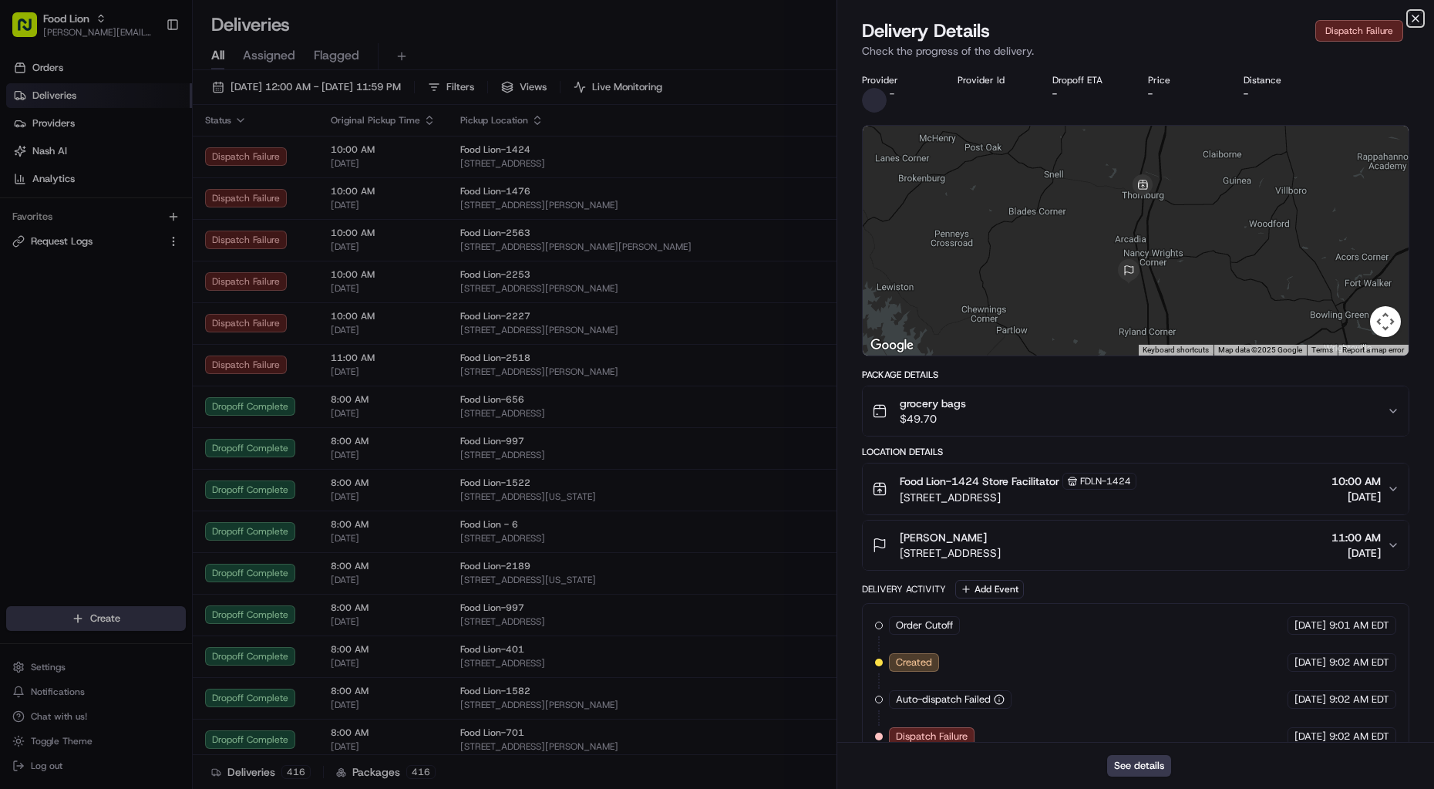
click at [1418, 18] on icon "button" at bounding box center [1415, 18] width 12 height 12
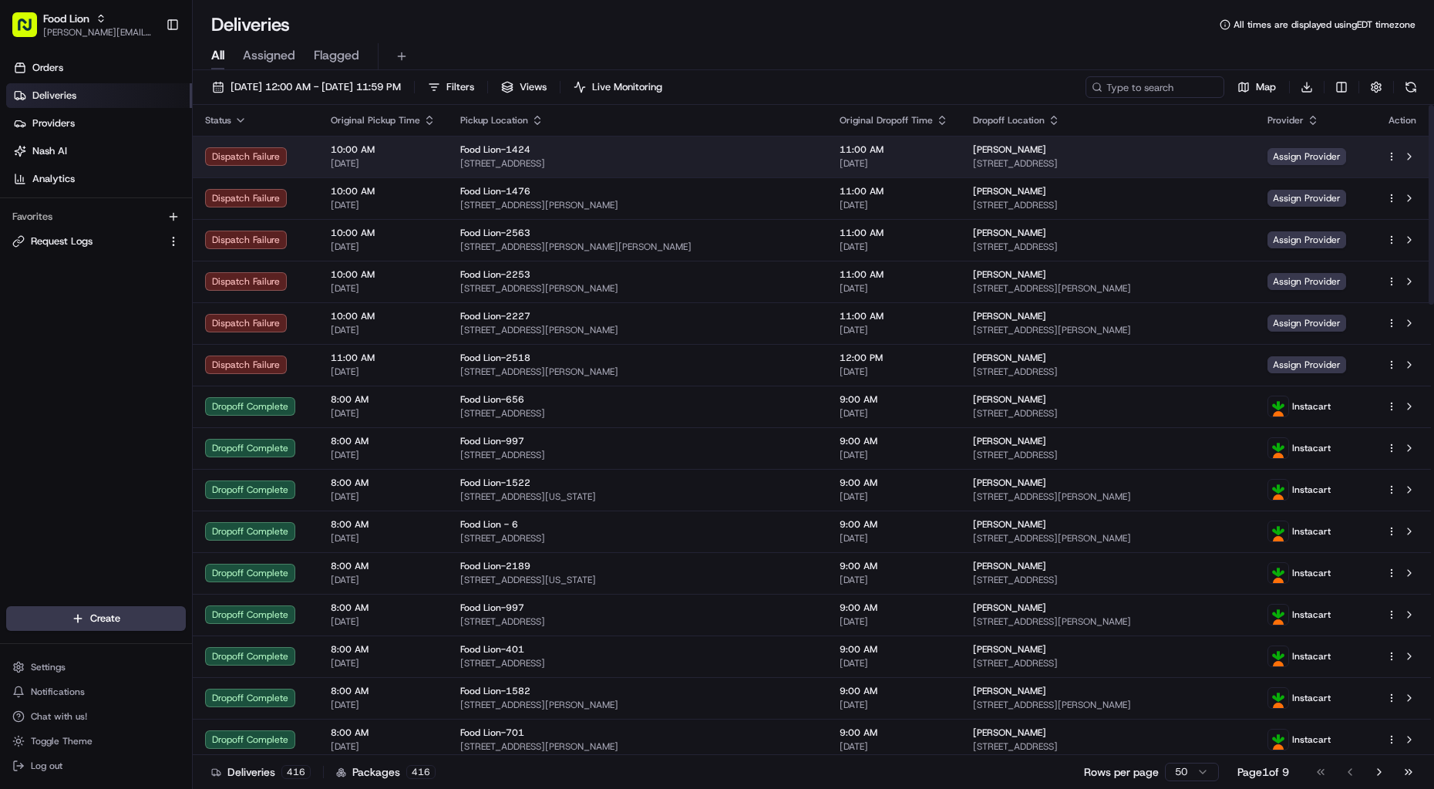
click at [1394, 156] on html "Food Lion vellayappan.raman@adusa.com Toggle Sidebar Orders Deliveries Provider…" at bounding box center [717, 394] width 1434 height 789
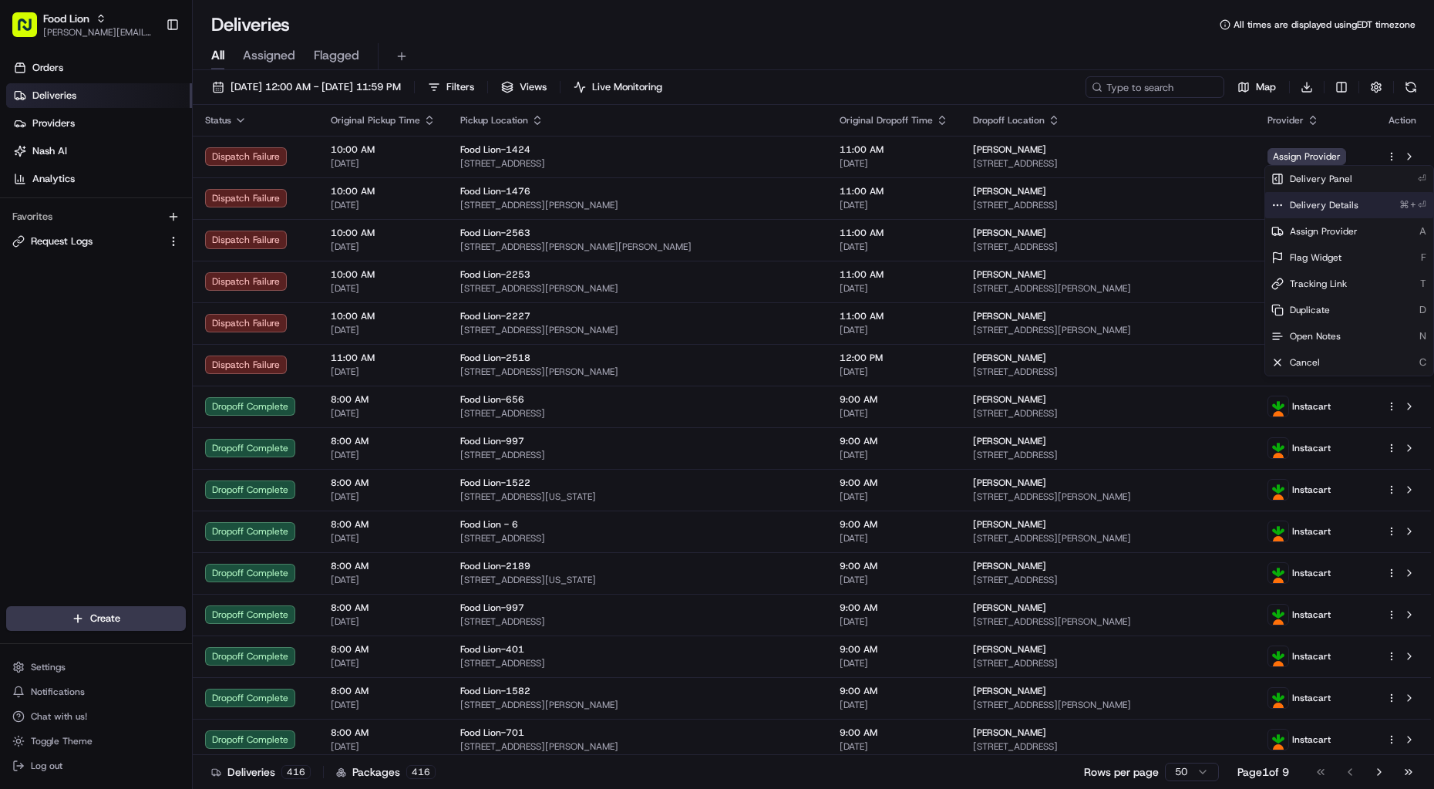
click at [1366, 203] on div "Delivery Details ⌘+⏎" at bounding box center [1349, 205] width 168 height 26
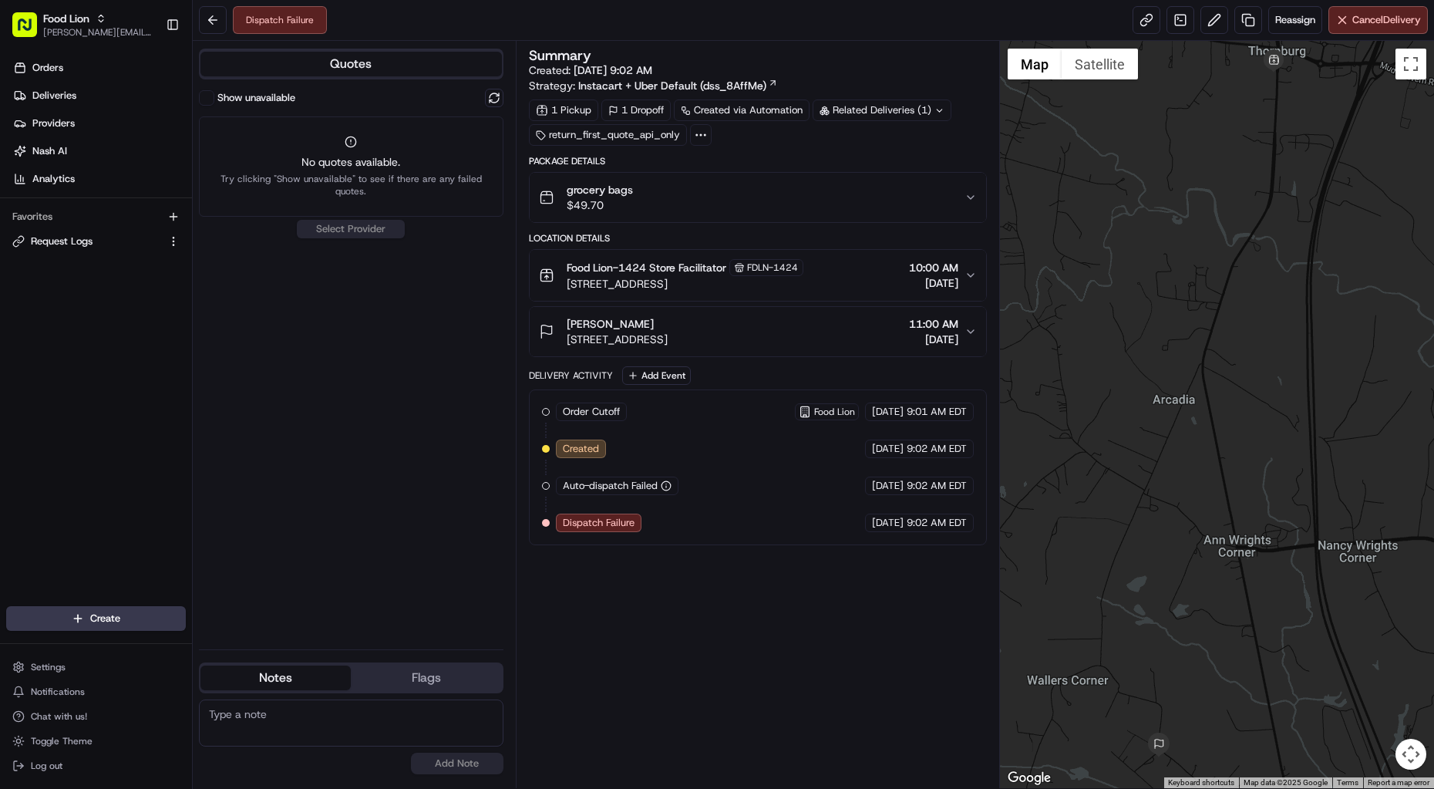
click at [335, 63] on button "Quotes" at bounding box center [350, 64] width 301 height 25
click at [215, 17] on button at bounding box center [213, 20] width 28 height 28
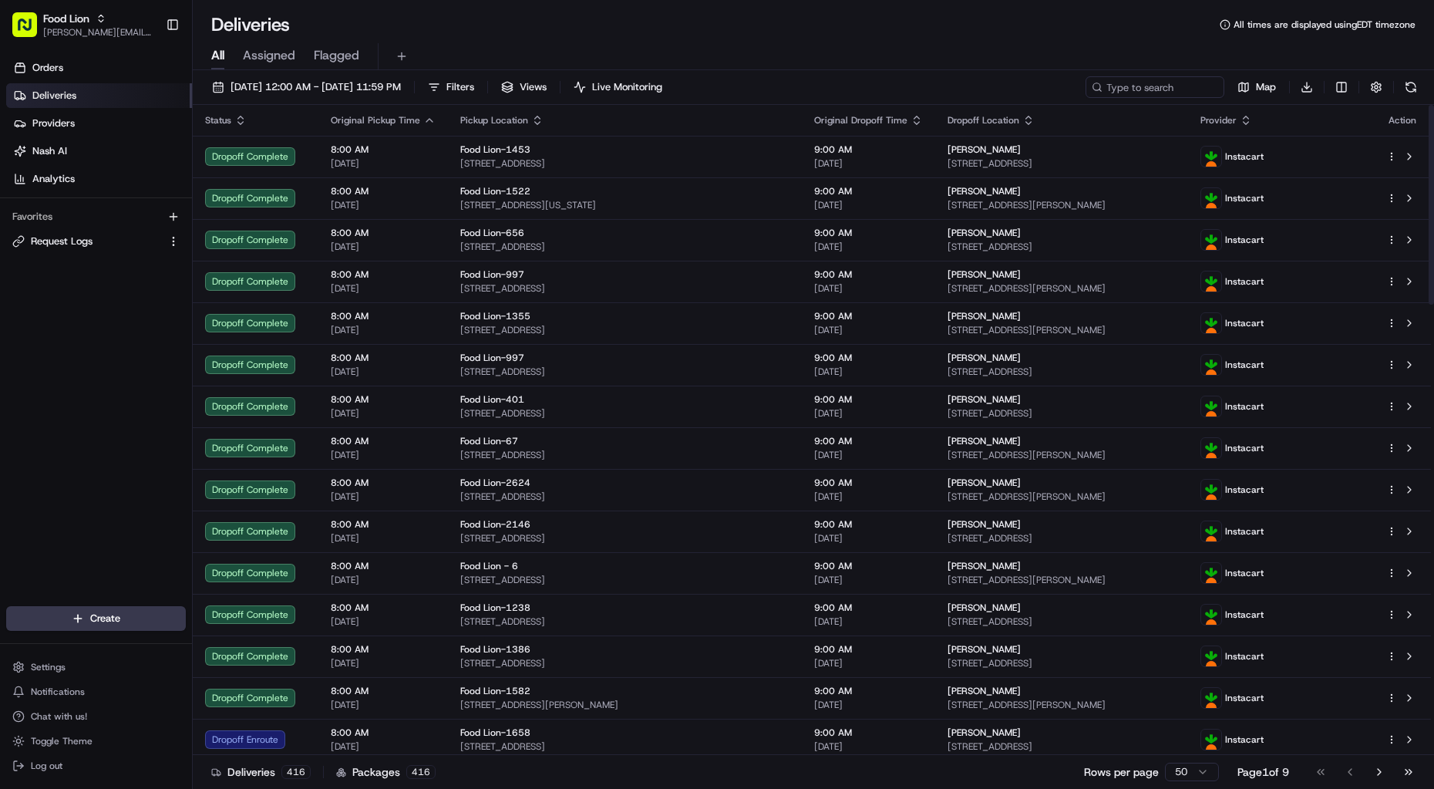
click at [241, 122] on icon "button" at bounding box center [240, 120] width 12 height 12
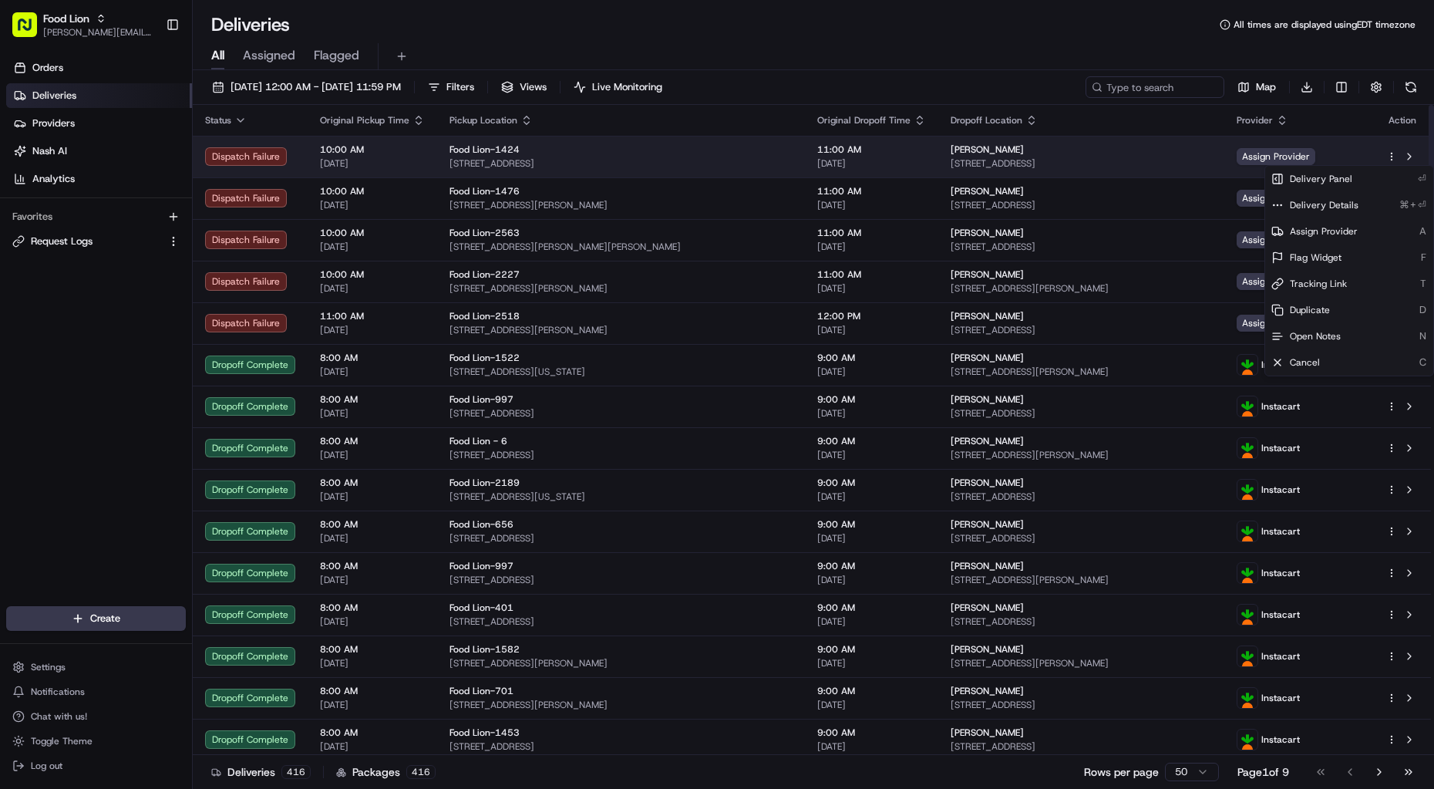
click at [1391, 153] on html "Food Lion vellayappan.raman@adusa.com Toggle Sidebar Orders Deliveries Provider…" at bounding box center [717, 394] width 1434 height 789
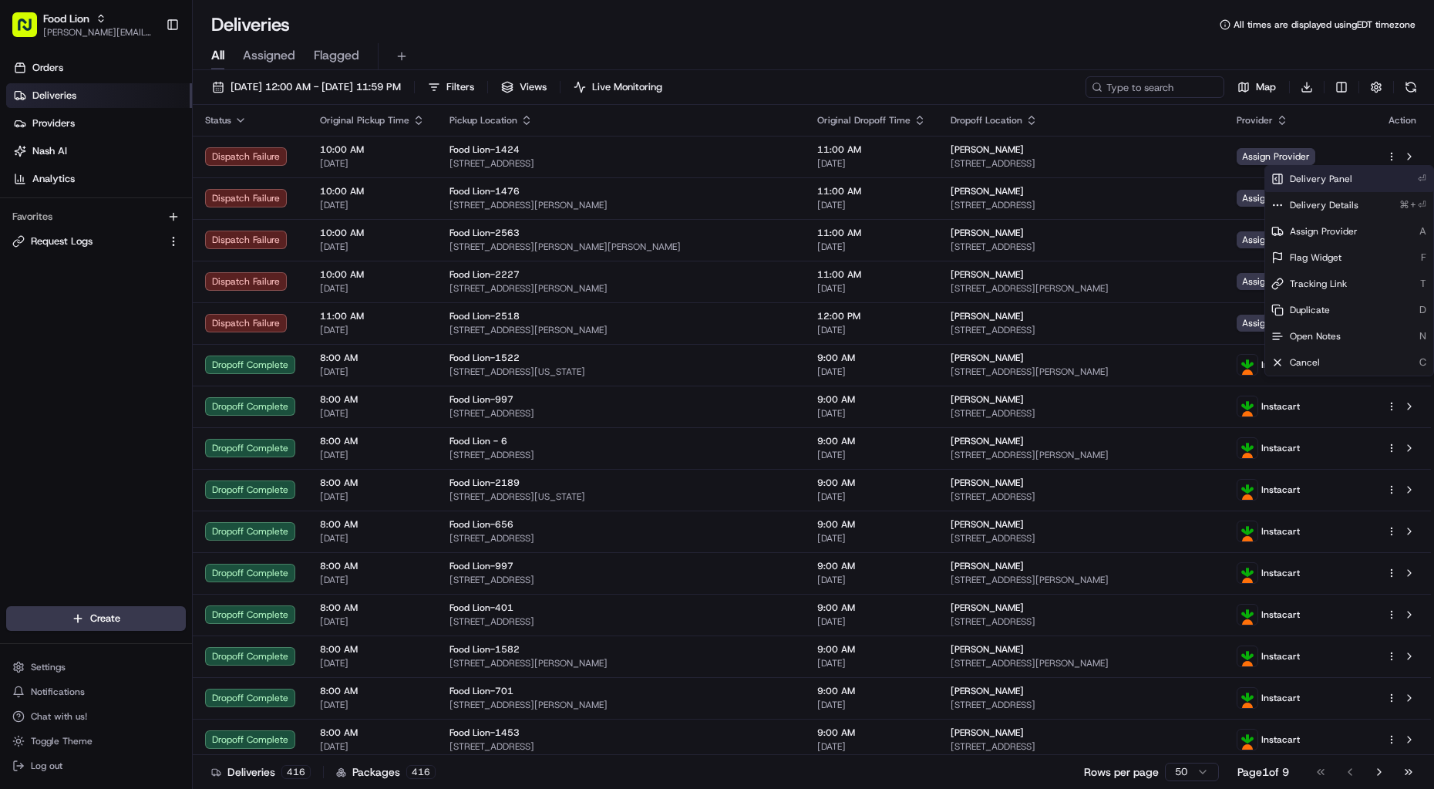
click at [1391, 183] on div "Delivery Panel ⏎" at bounding box center [1349, 179] width 168 height 26
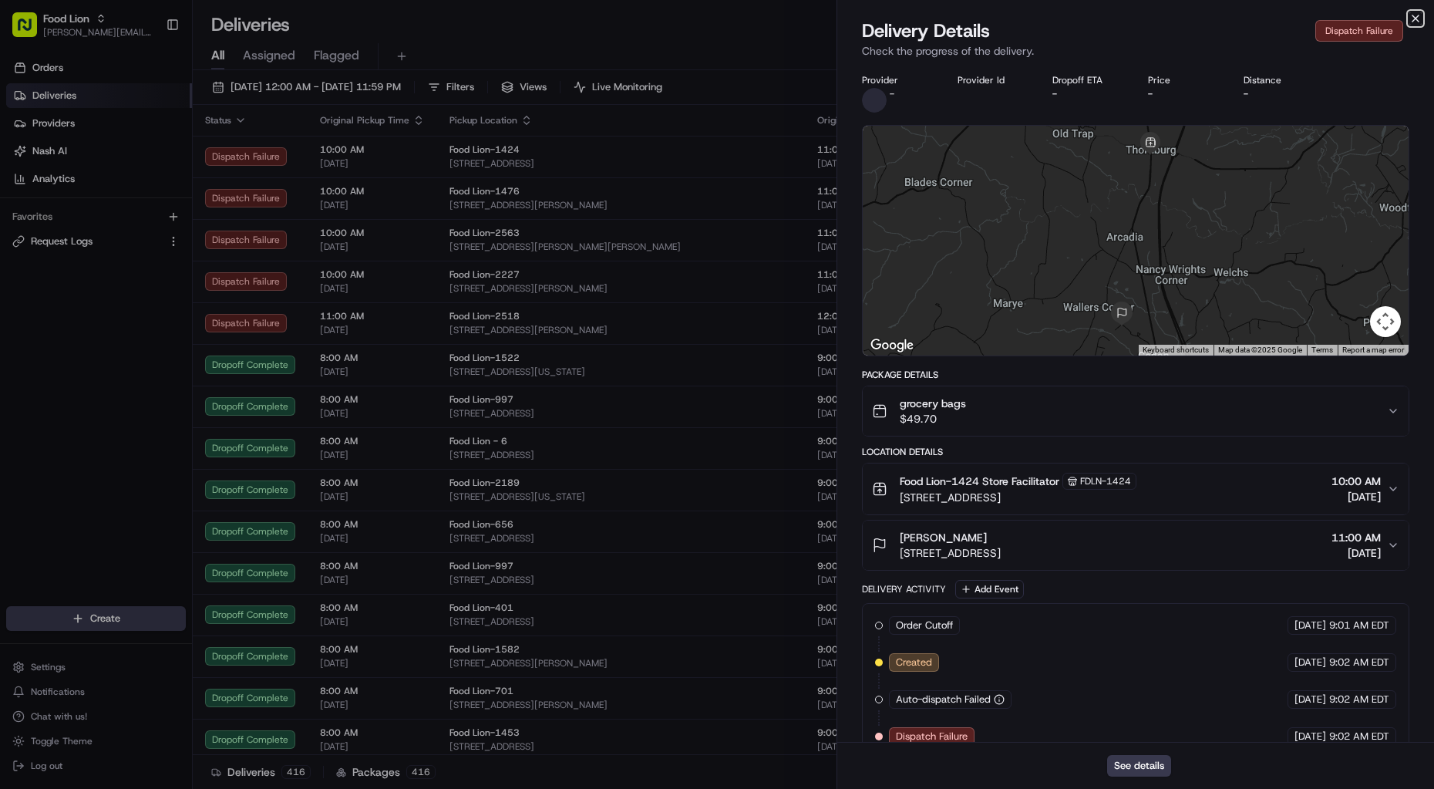
click at [1417, 18] on icon "button" at bounding box center [1415, 18] width 12 height 12
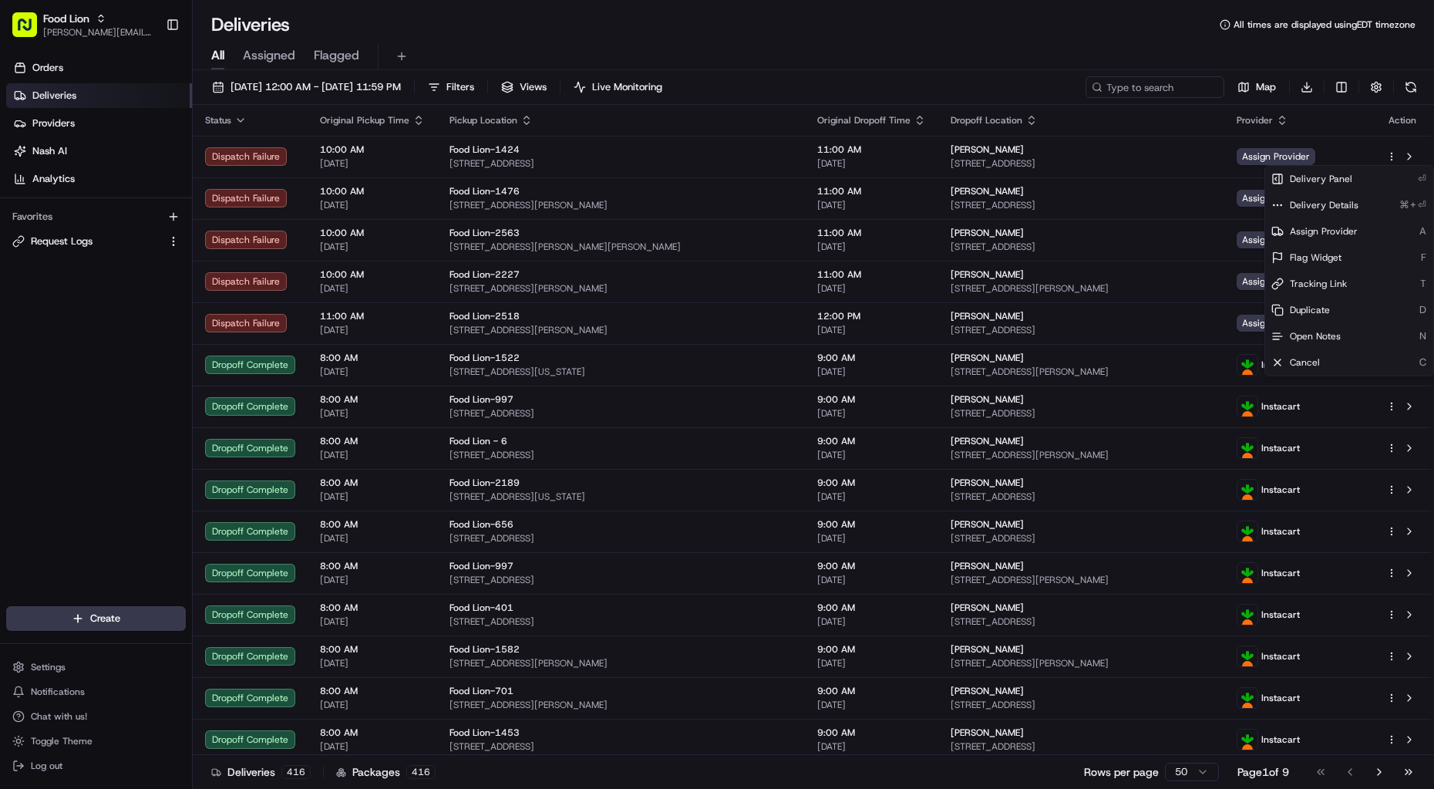
click at [912, 22] on div "Deliveries All times are displayed using EDT timezone" at bounding box center [813, 24] width 1241 height 25
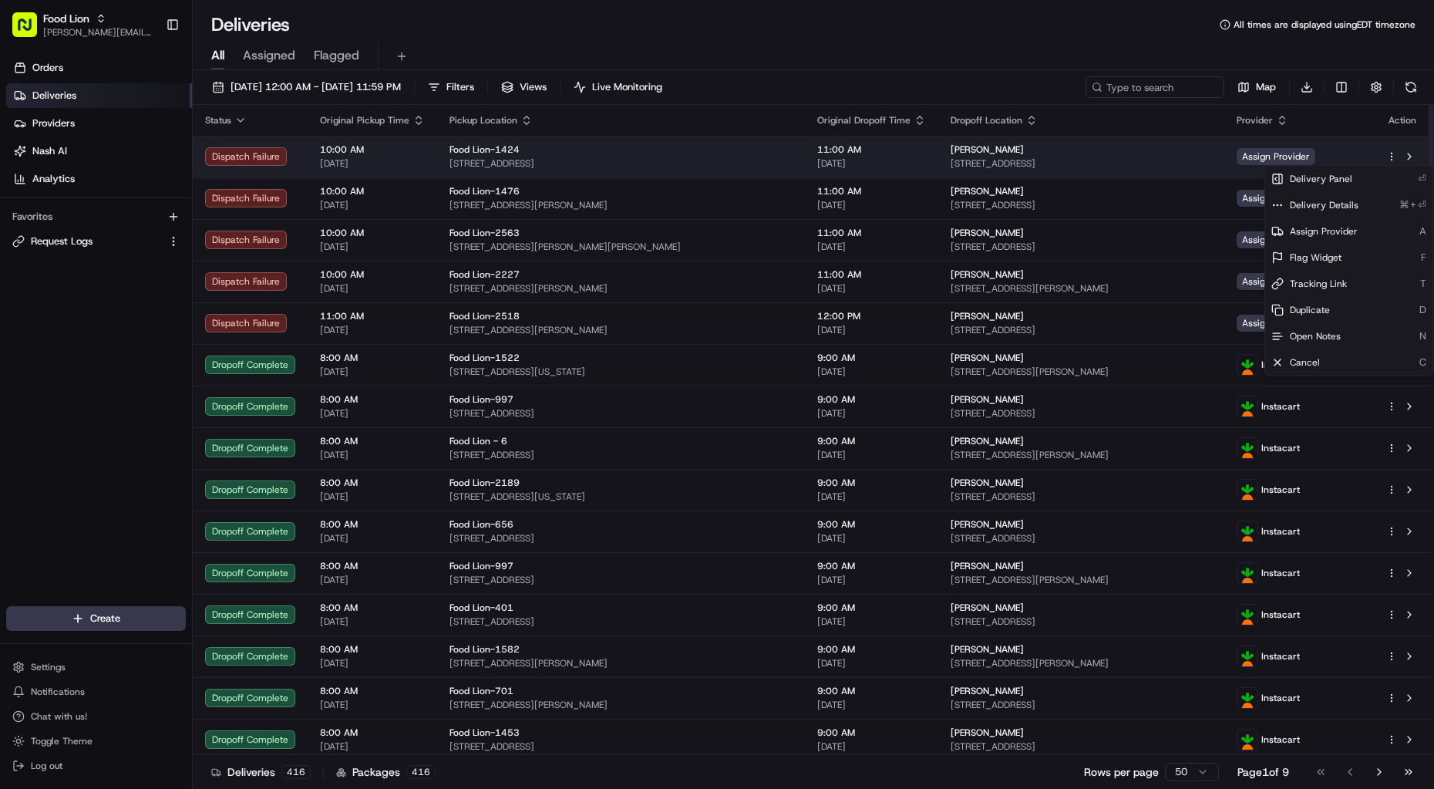
click at [1390, 155] on html "Food Lion vellayappan.raman@adusa.com Toggle Sidebar Orders Deliveries Provider…" at bounding box center [717, 394] width 1434 height 789
click at [1411, 155] on button at bounding box center [1409, 156] width 18 height 18
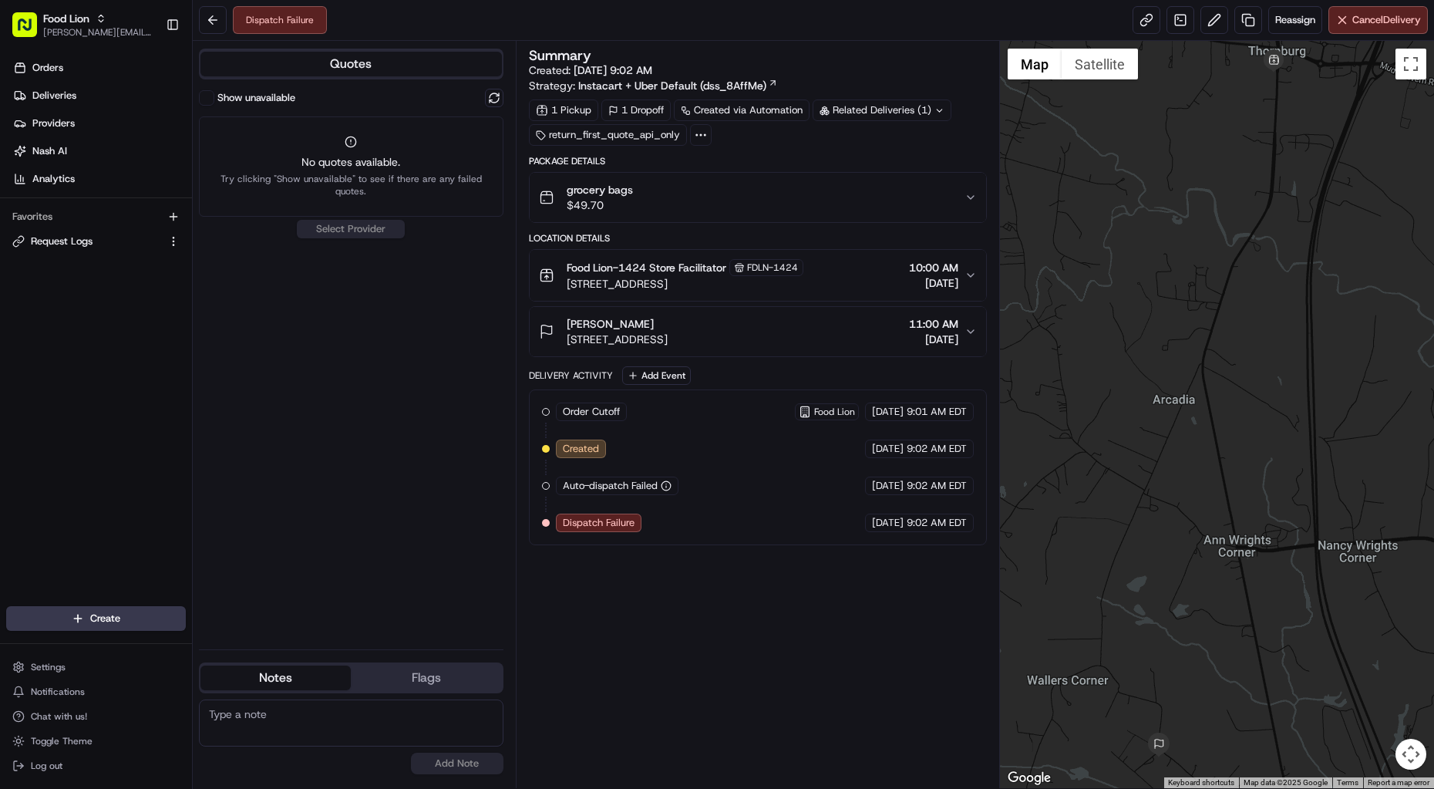
click at [970, 272] on icon "button" at bounding box center [970, 275] width 12 height 12
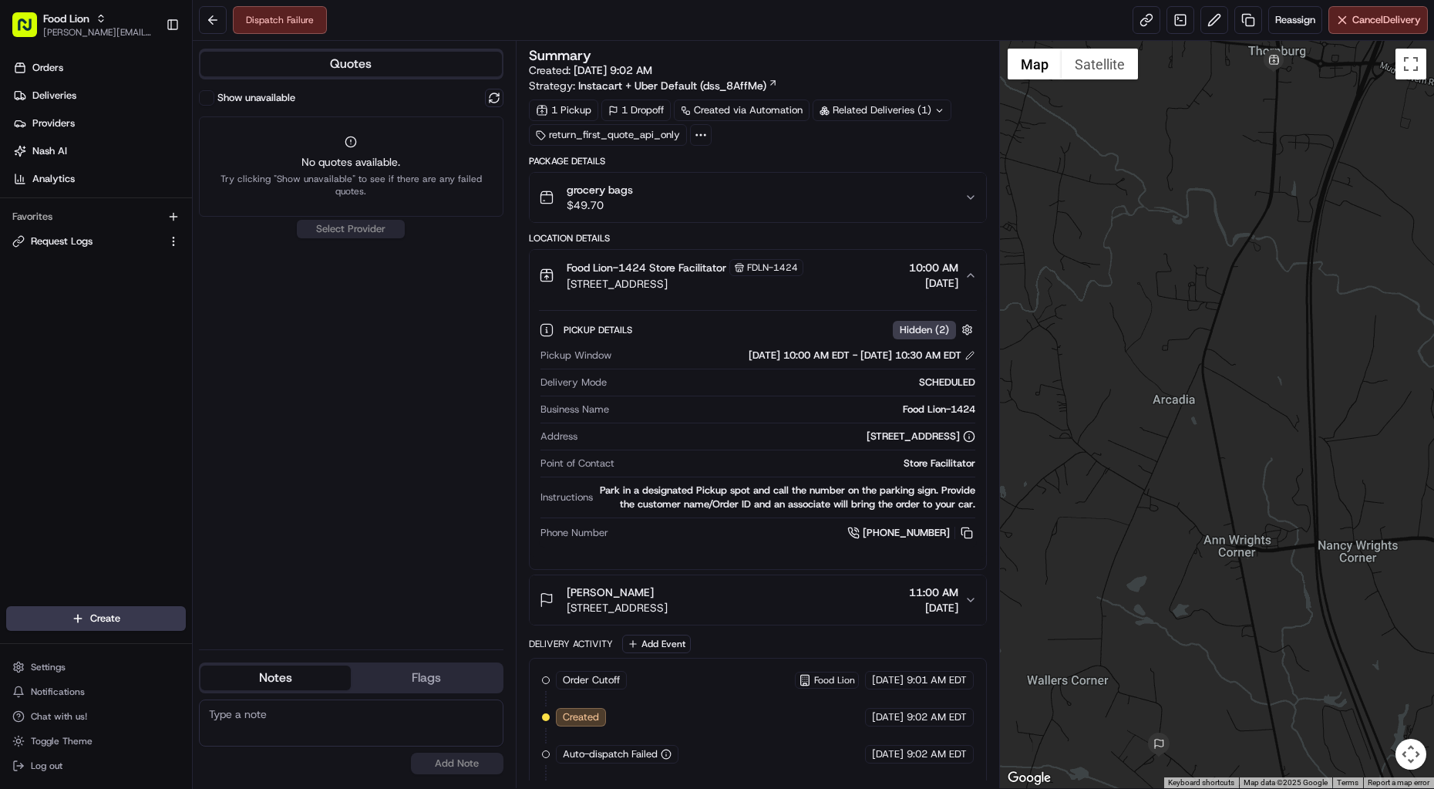
click at [971, 273] on icon "button" at bounding box center [970, 275] width 12 height 12
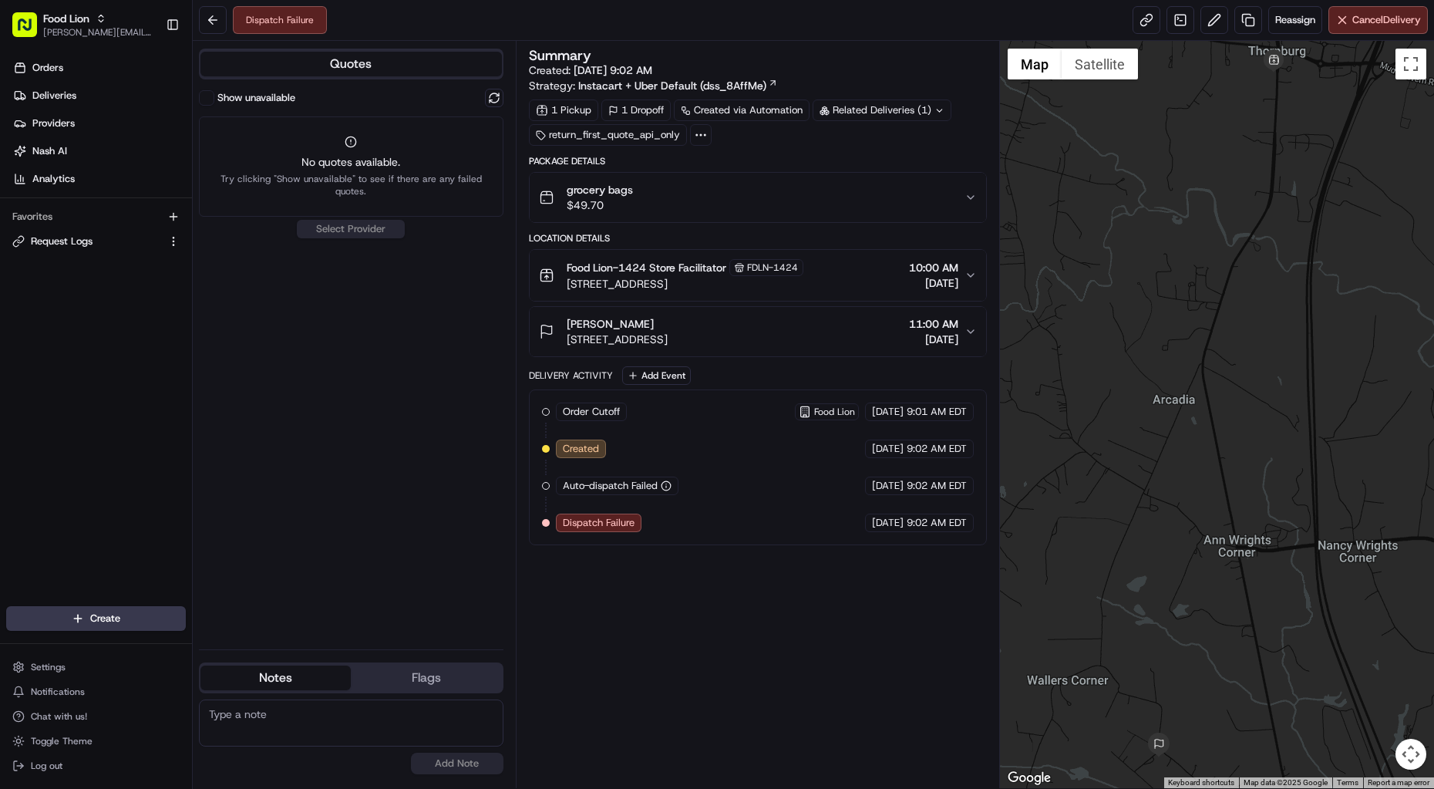
click at [970, 187] on button "grocery bags $49.70" at bounding box center [758, 197] width 456 height 49
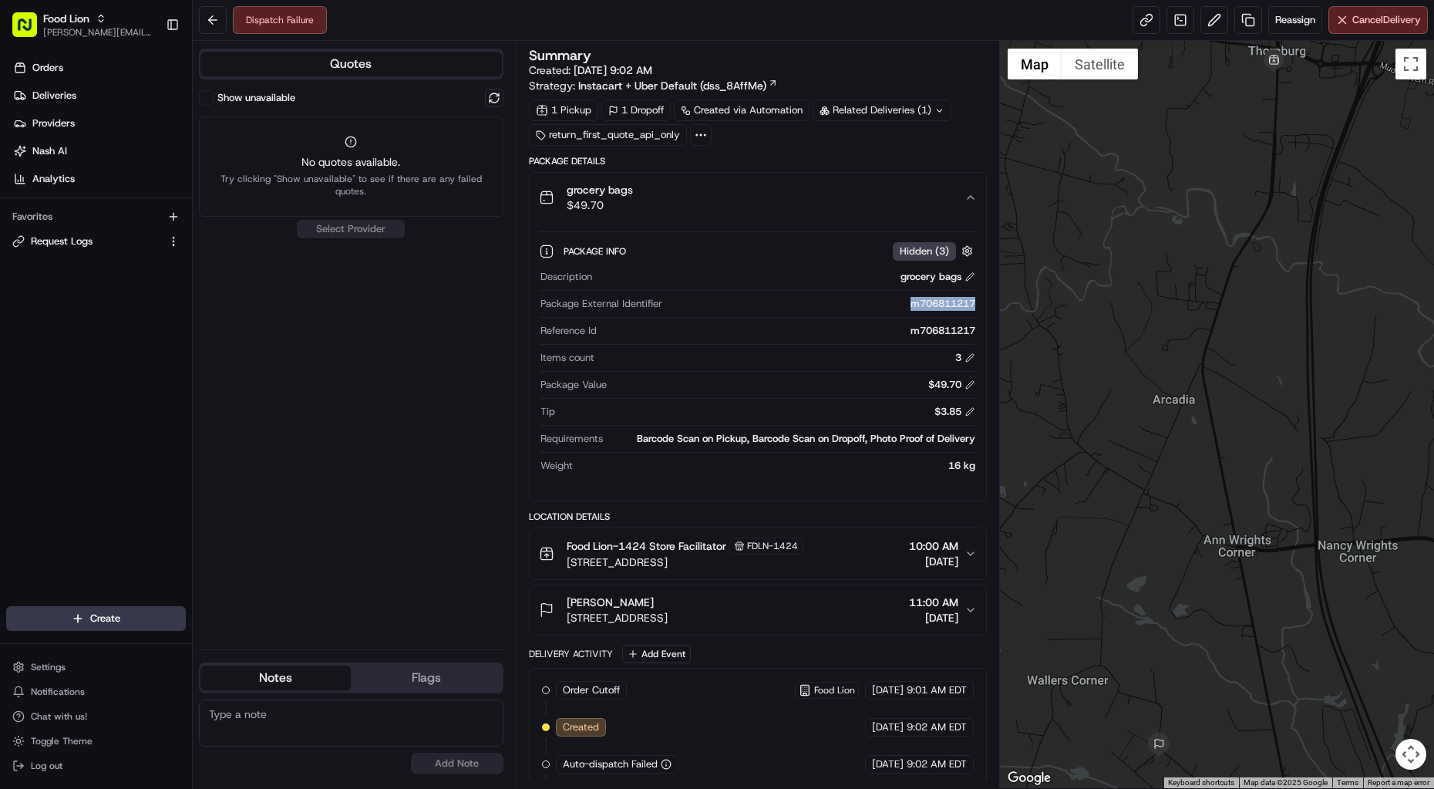
drag, startPoint x: 977, startPoint y: 301, endPoint x: 905, endPoint y: 304, distance: 72.6
click at [905, 304] on div "Package Info Hidden ( 3 ) Description grocery bags Package External Identifier …" at bounding box center [758, 355] width 456 height 266
copy div "m706811217"
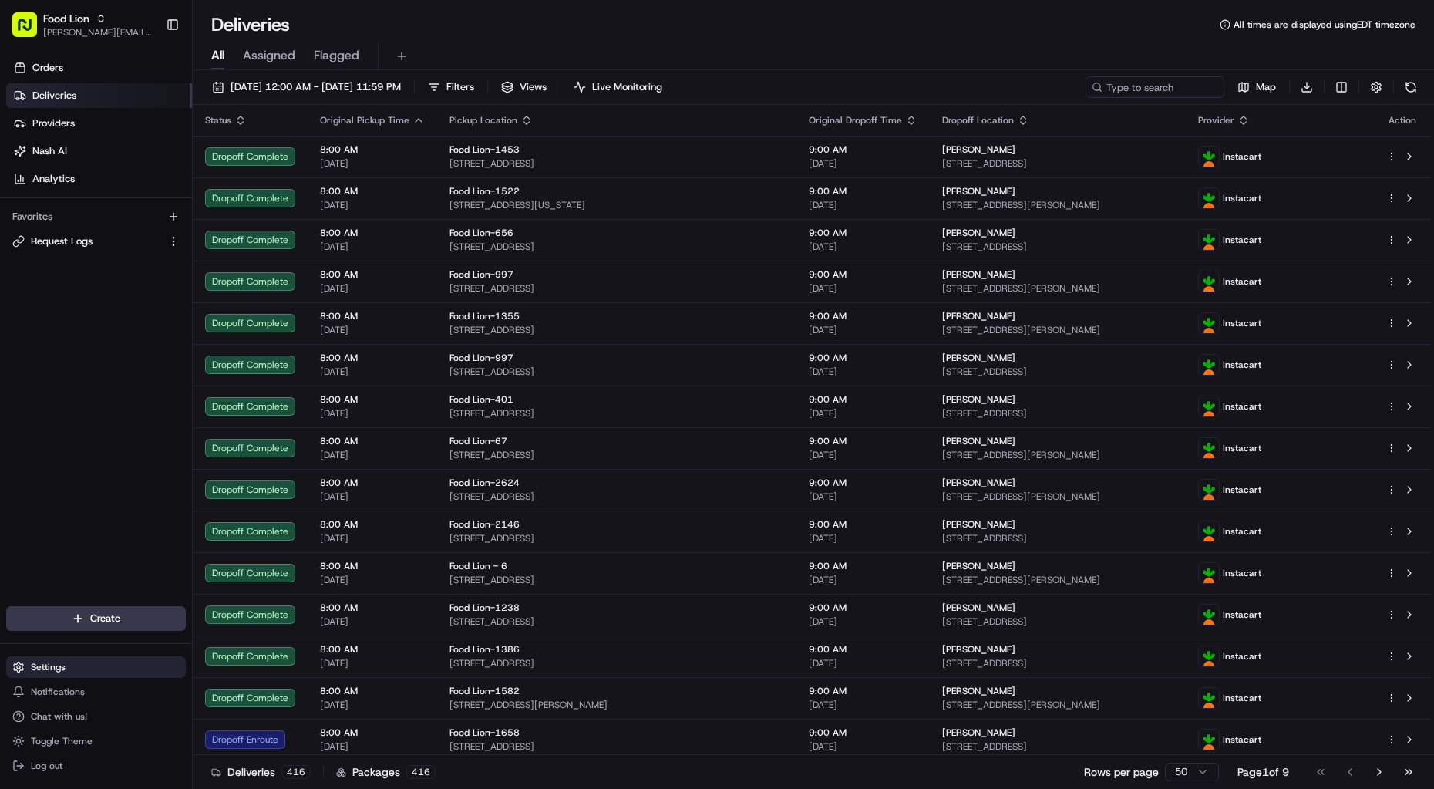
click at [41, 664] on span "Settings" at bounding box center [48, 667] width 35 height 12
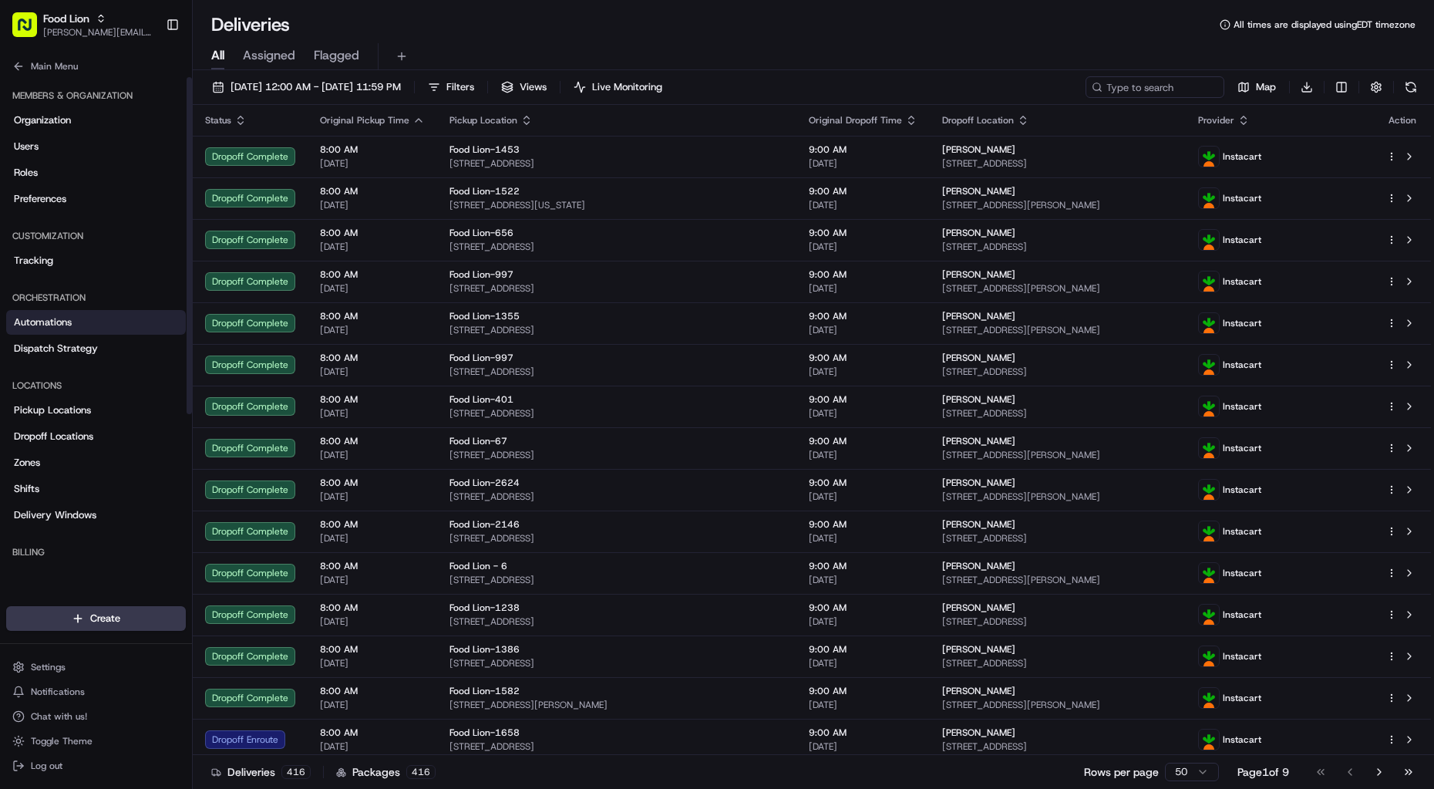
click at [75, 327] on link "Automations" at bounding box center [96, 322] width 180 height 25
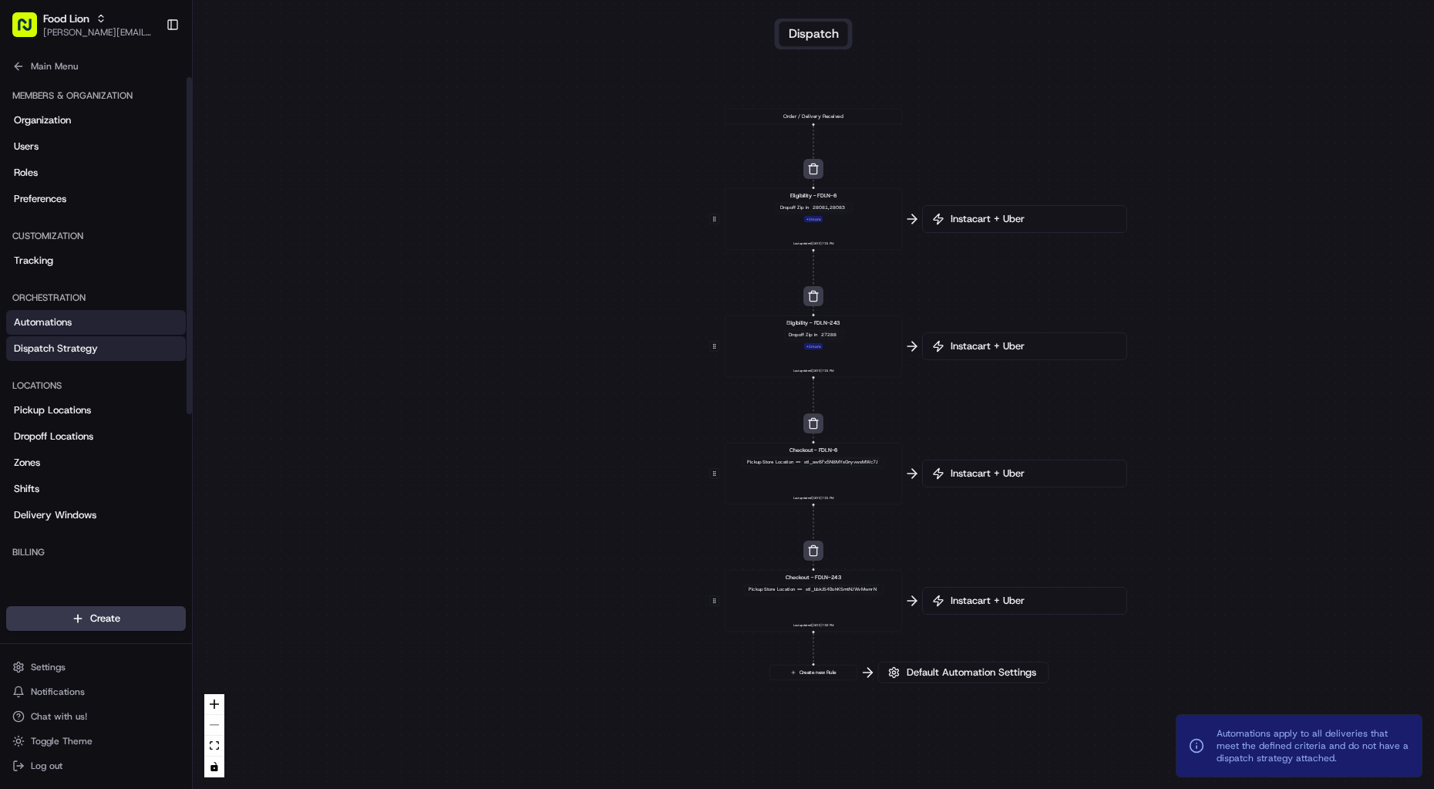
click at [71, 345] on span "Dispatch Strategy" at bounding box center [56, 348] width 84 height 14
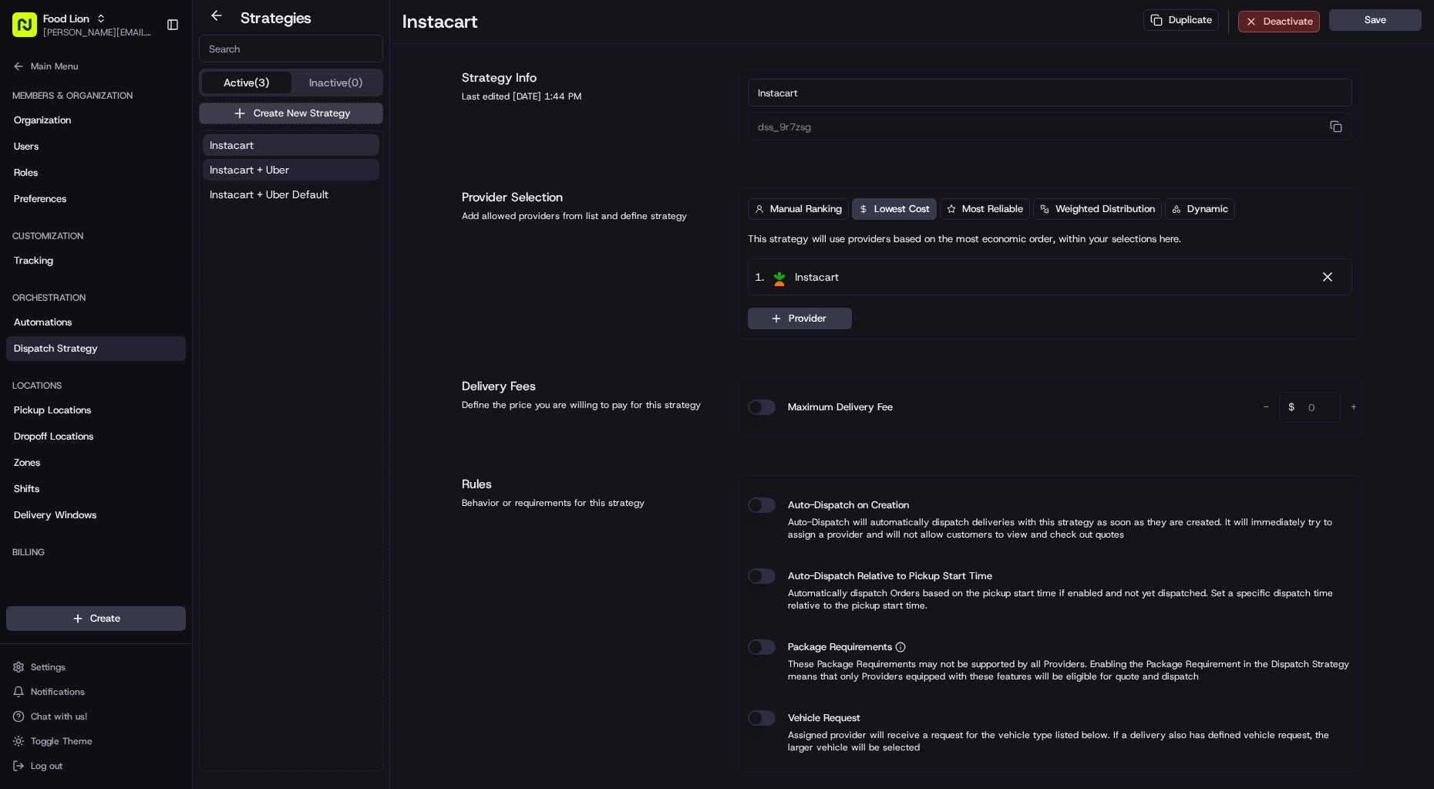
click at [250, 171] on span "Instacart + Uber" at bounding box center [249, 169] width 79 height 15
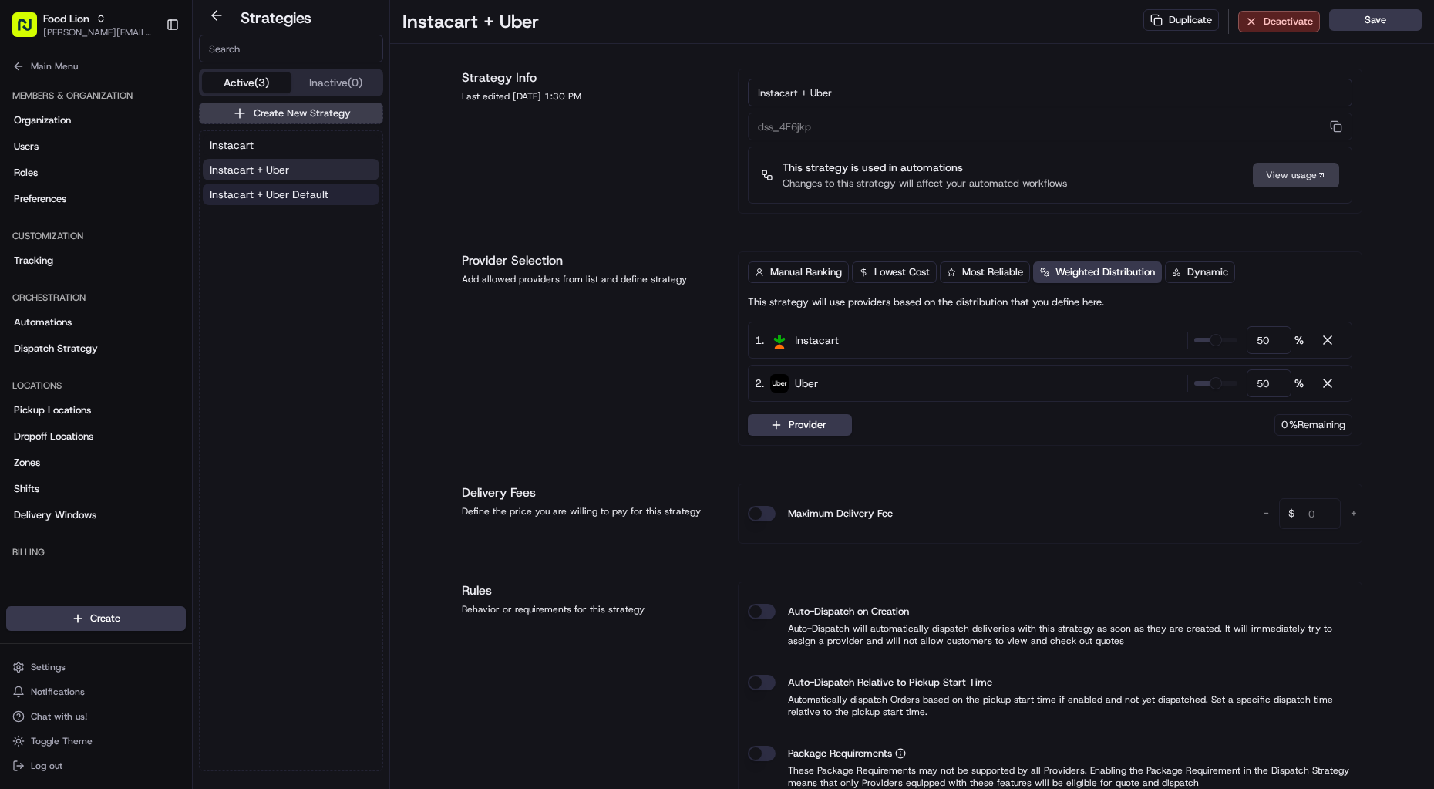
click at [276, 197] on span "Instacart + Uber Default" at bounding box center [269, 194] width 119 height 15
click at [265, 168] on span "Instacart + Uber" at bounding box center [249, 169] width 79 height 15
click at [59, 319] on span "Automations" at bounding box center [43, 322] width 58 height 14
